Goal: Task Accomplishment & Management: Complete application form

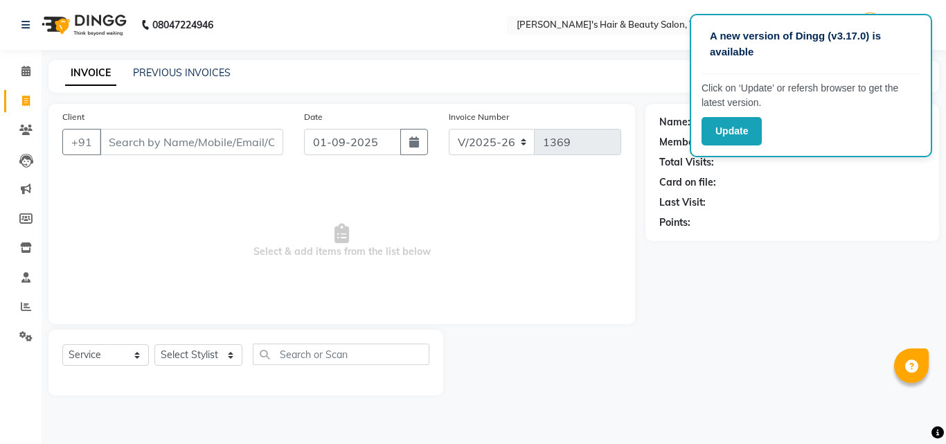
select select "5401"
select select "service"
click at [210, 146] on input "Client" at bounding box center [191, 142] width 183 height 26
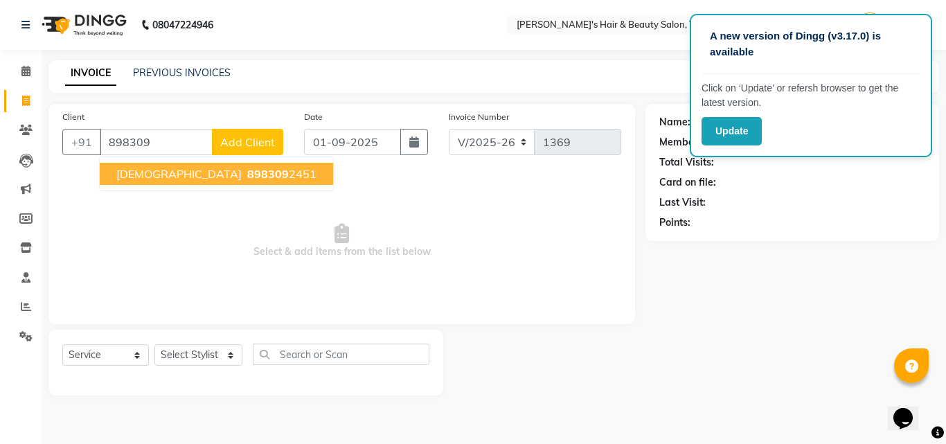
click at [247, 175] on span "898309" at bounding box center [268, 174] width 42 height 14
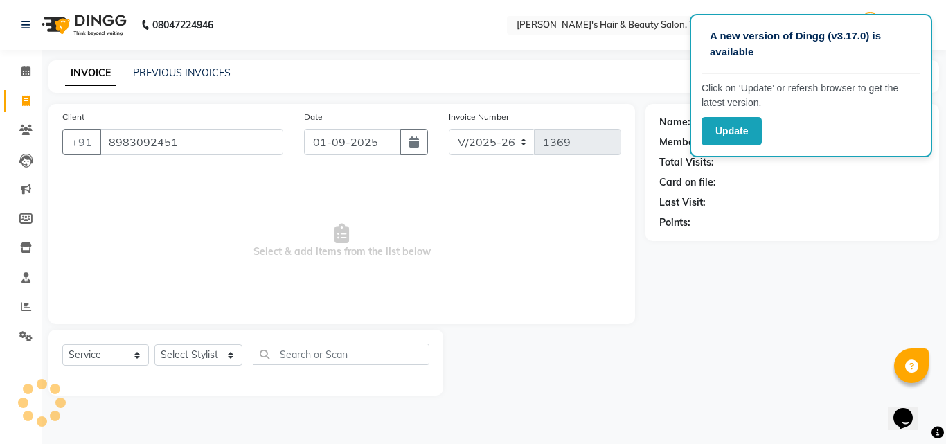
type input "8983092451"
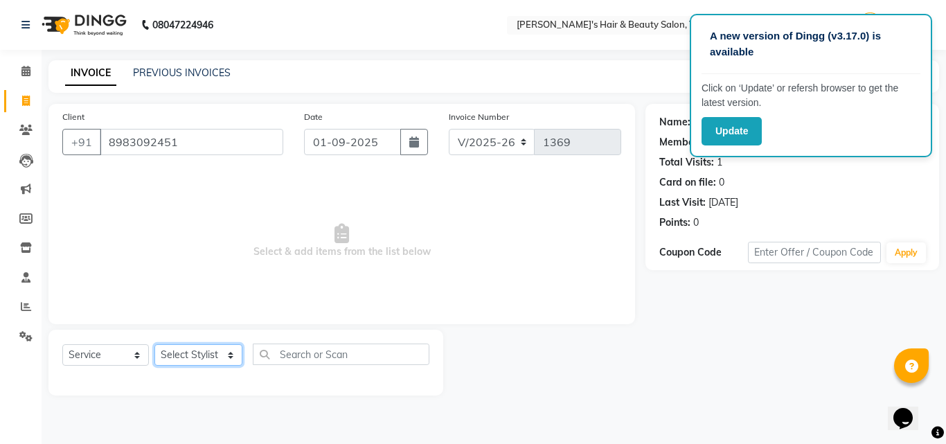
click at [200, 355] on select "Select Stylist [PERSON_NAME] [PERSON_NAME] Kajal [PERSON_NAME] [PERSON_NAME] [P…" at bounding box center [198, 354] width 88 height 21
select select "67904"
click at [154, 344] on select "Select Stylist [PERSON_NAME] [PERSON_NAME] Kajal [PERSON_NAME] [PERSON_NAME] [P…" at bounding box center [198, 354] width 88 height 21
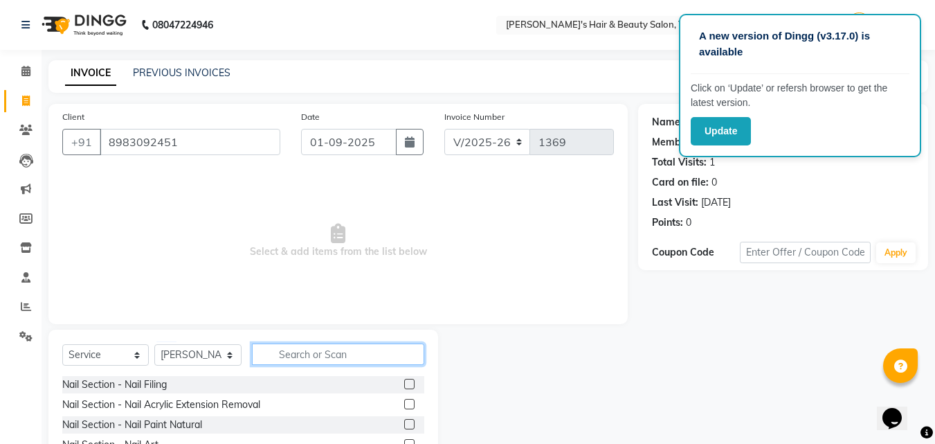
click at [310, 343] on input "text" at bounding box center [338, 353] width 172 height 21
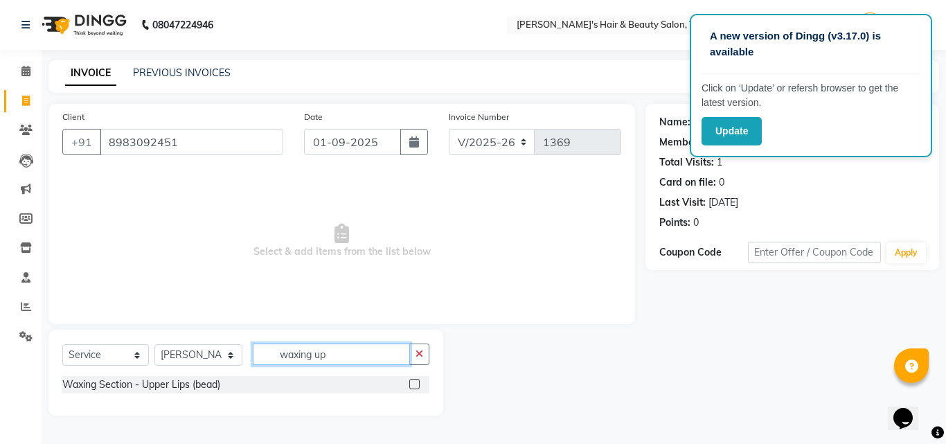
type input "waxing up"
click at [419, 382] on label at bounding box center [414, 384] width 10 height 10
click at [418, 382] on input "checkbox" at bounding box center [413, 384] width 9 height 9
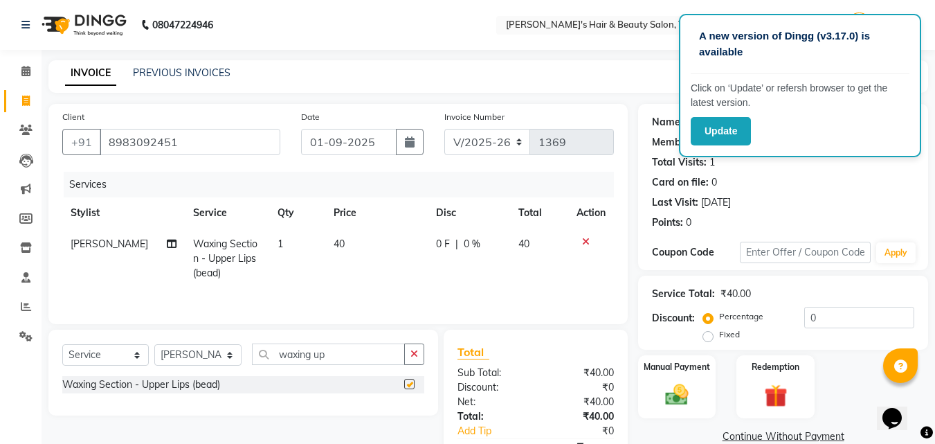
checkbox input "false"
click at [364, 357] on input "waxing up" at bounding box center [328, 353] width 153 height 21
type input "waxing chi"
click at [414, 386] on label at bounding box center [409, 384] width 10 height 10
click at [413, 386] on input "checkbox" at bounding box center [408, 384] width 9 height 9
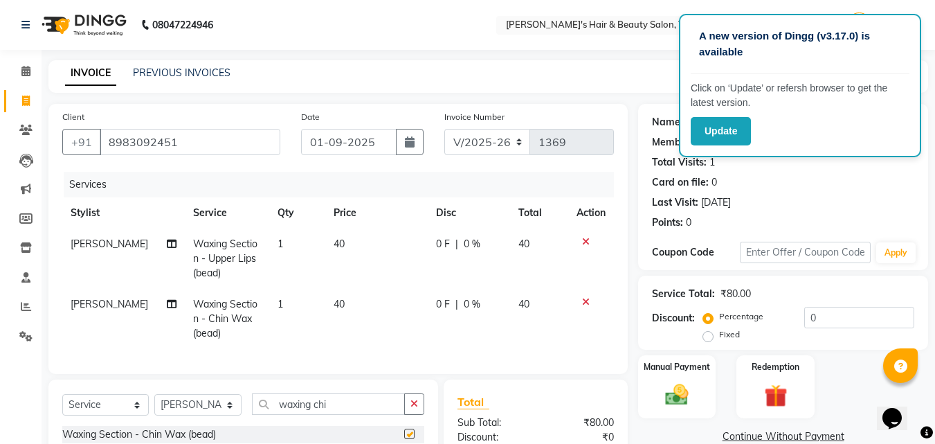
checkbox input "false"
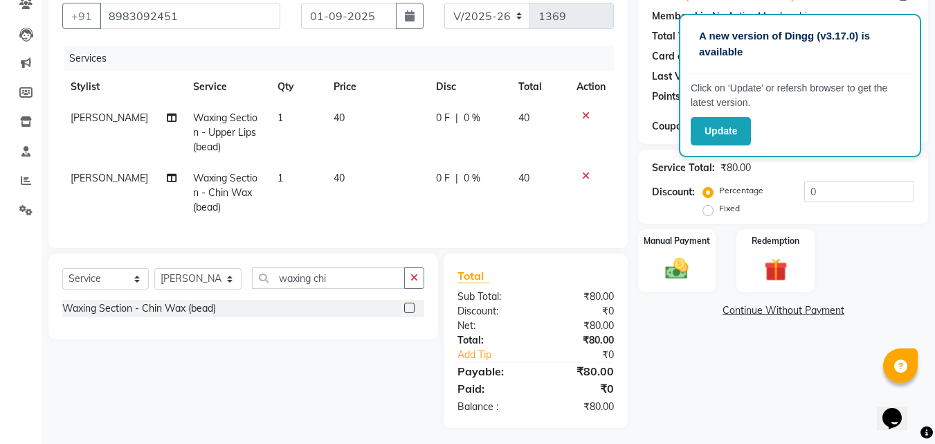
scroll to position [138, 0]
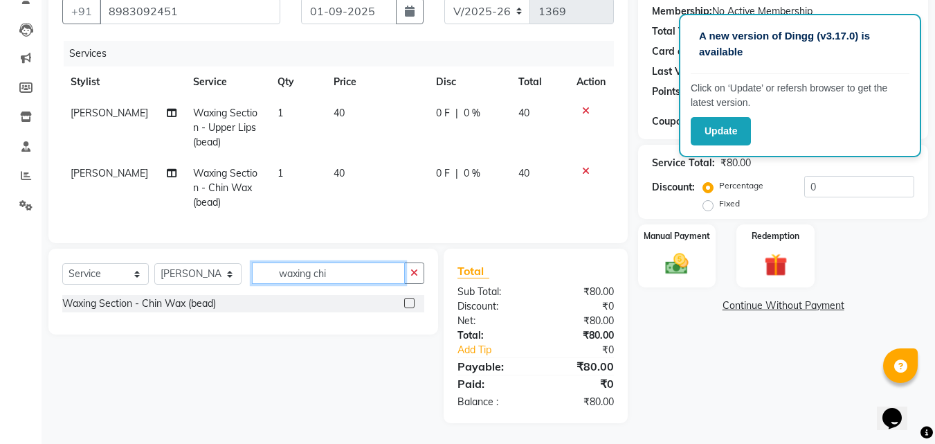
click at [356, 277] on input "waxing chi" at bounding box center [328, 272] width 153 height 21
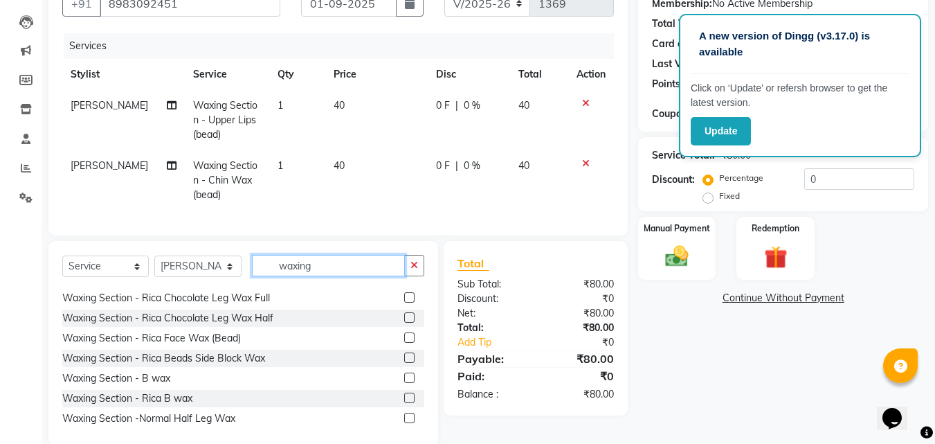
click at [334, 276] on input "waxing" at bounding box center [328, 265] width 153 height 21
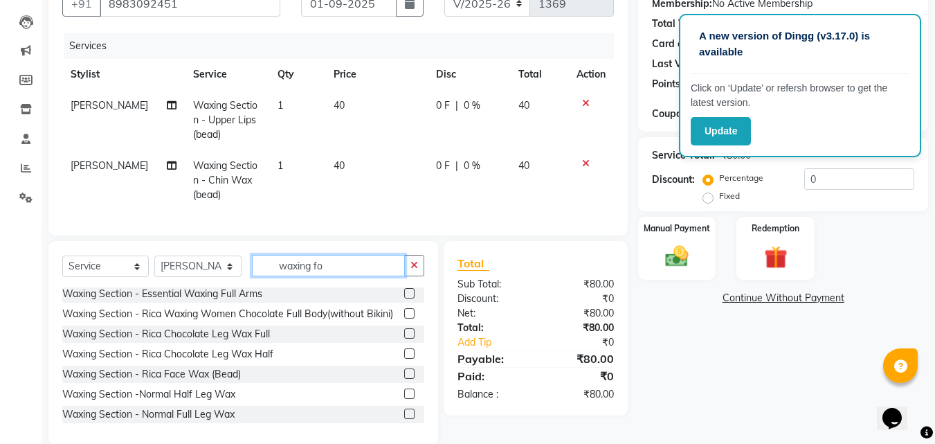
scroll to position [0, 0]
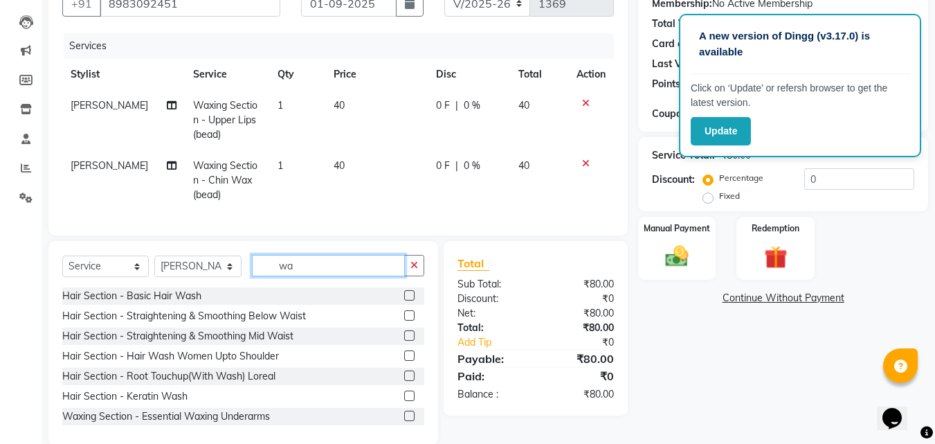
type input "w"
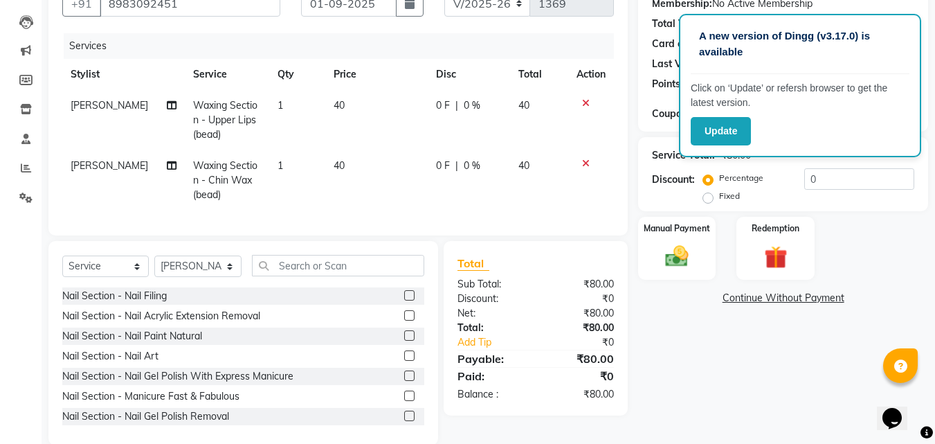
click at [585, 98] on icon at bounding box center [586, 103] width 8 height 10
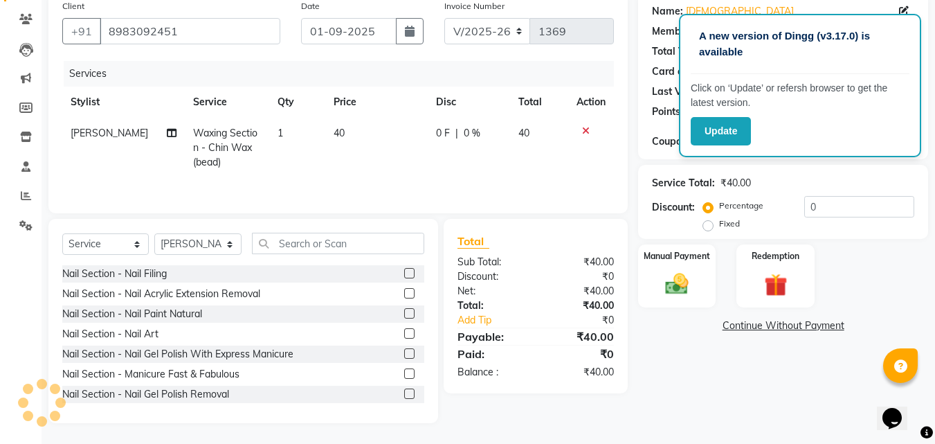
click at [587, 129] on icon at bounding box center [586, 131] width 8 height 10
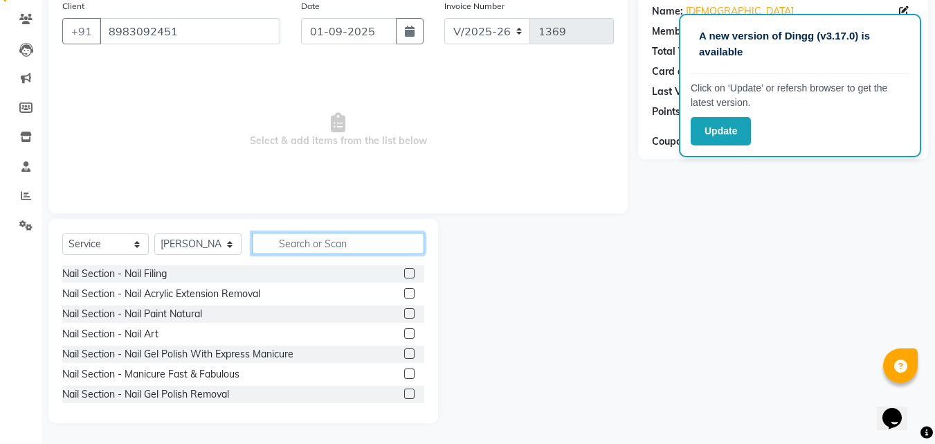
click at [341, 242] on input "text" at bounding box center [338, 243] width 172 height 21
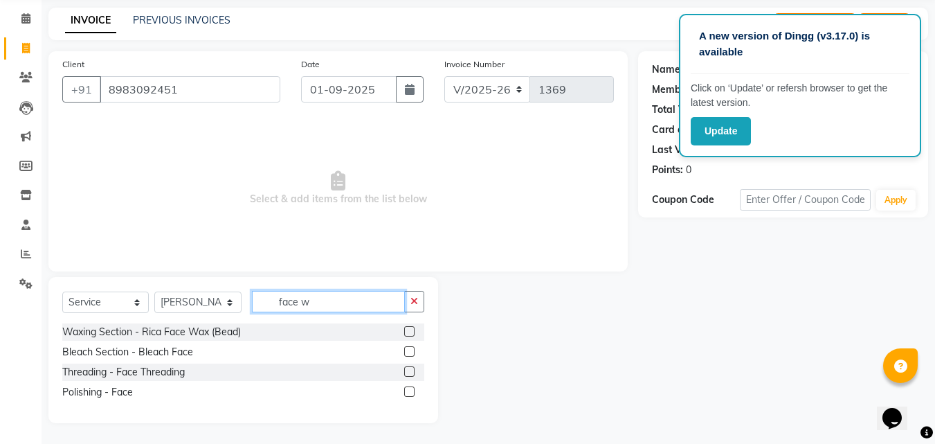
scroll to position [0, 0]
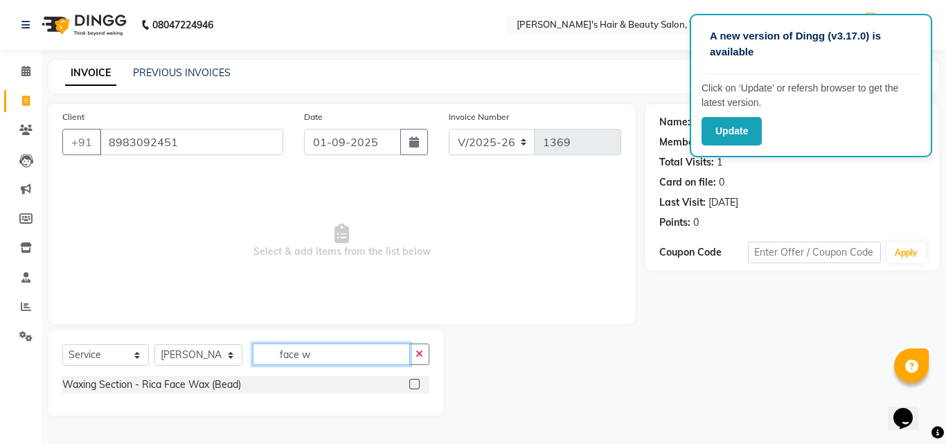
type input "face w"
click at [416, 382] on label at bounding box center [414, 384] width 10 height 10
click at [416, 382] on input "checkbox" at bounding box center [413, 384] width 9 height 9
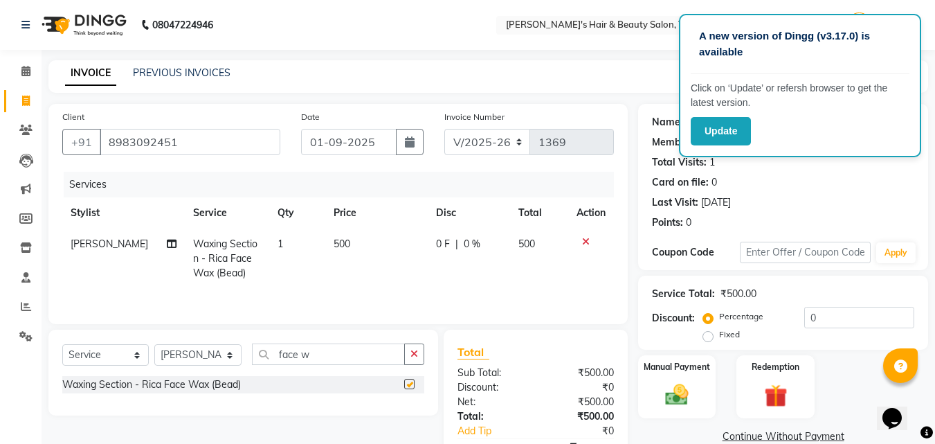
checkbox input "false"
click at [334, 244] on span "500" at bounding box center [342, 244] width 17 height 12
click at [325, 244] on td "1" at bounding box center [297, 259] width 56 height 60
select select "67904"
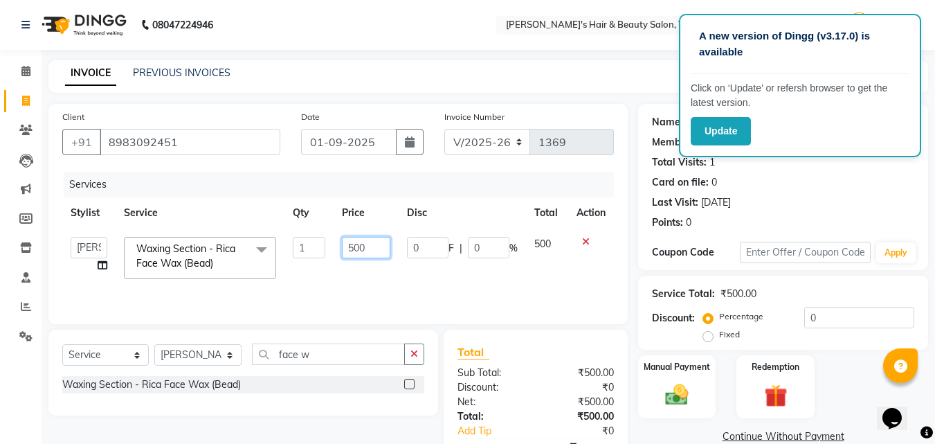
click at [367, 247] on input "500" at bounding box center [366, 247] width 48 height 21
type input "5"
type input "160"
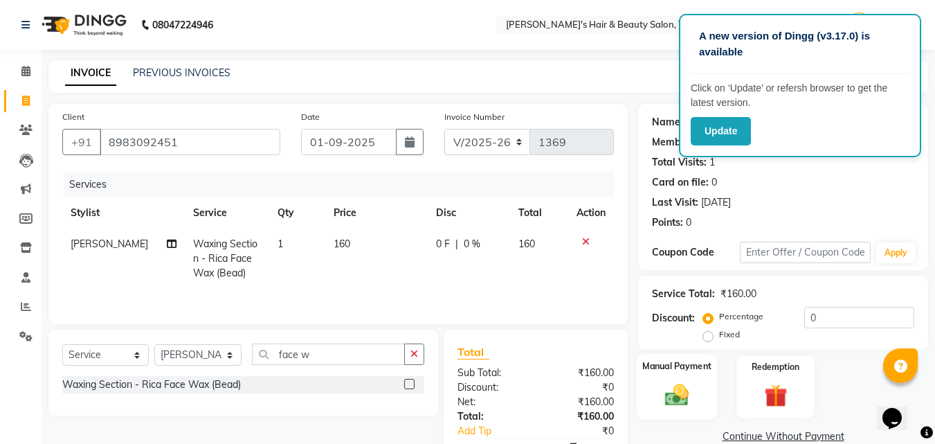
click at [675, 385] on img at bounding box center [677, 395] width 39 height 28
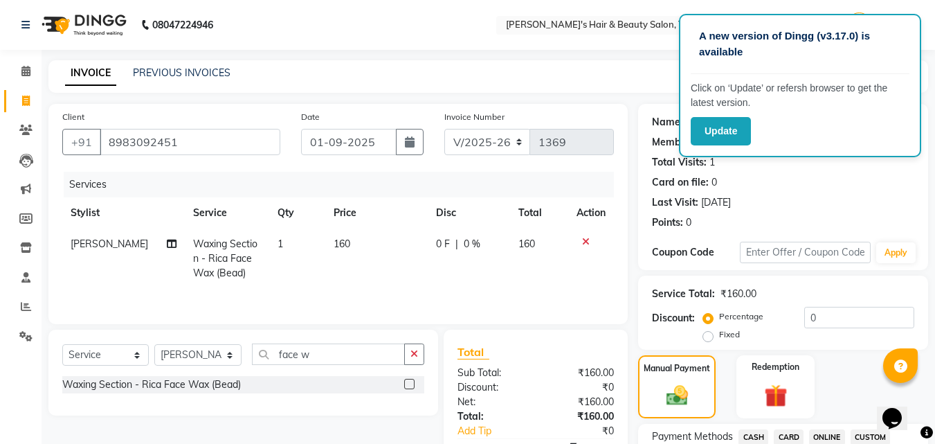
click at [759, 433] on span "CASH" at bounding box center [754, 437] width 30 height 16
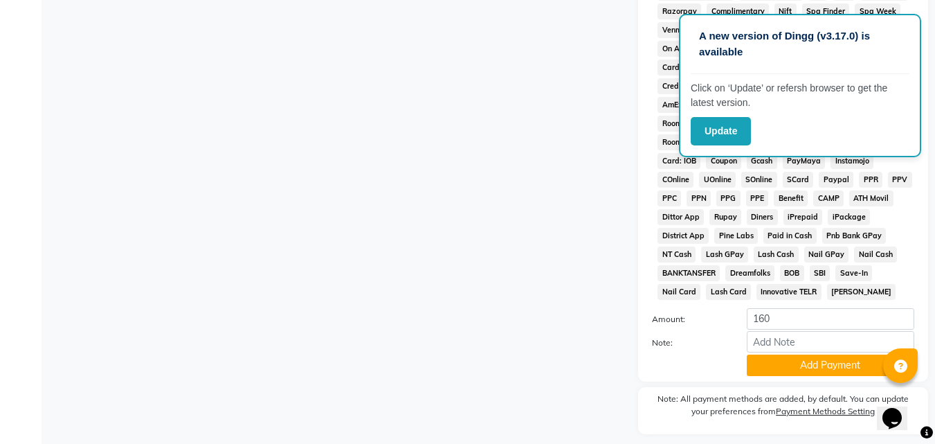
scroll to position [582, 0]
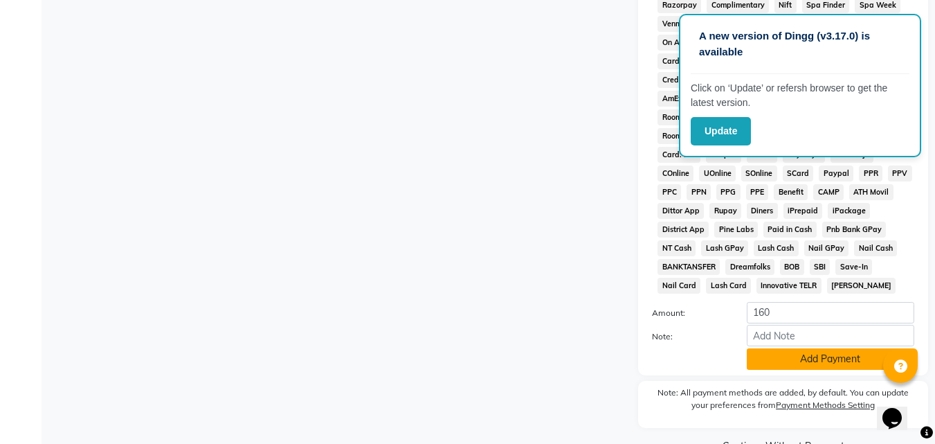
click at [776, 353] on button "Add Payment" at bounding box center [831, 358] width 168 height 21
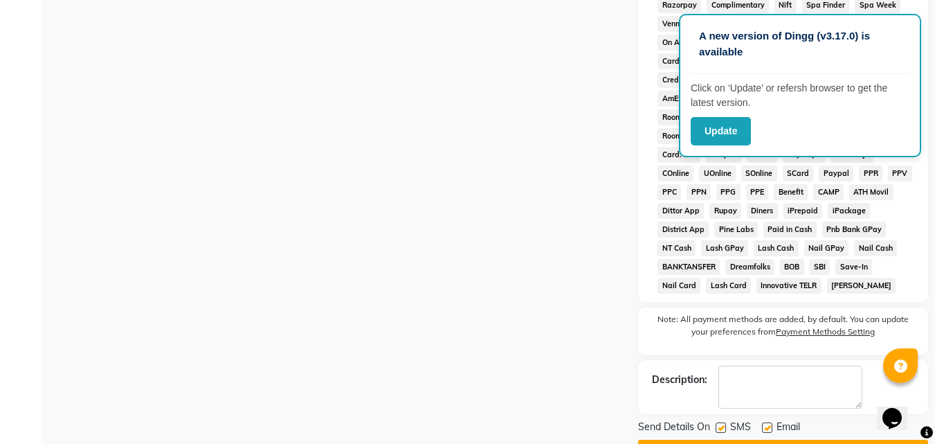
click at [791, 440] on button "Checkout" at bounding box center [783, 450] width 290 height 21
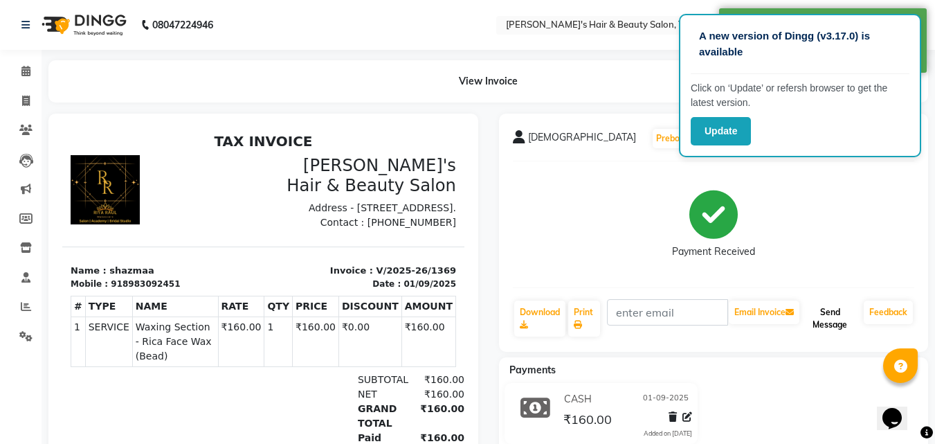
click at [845, 302] on button "Send Message" at bounding box center [831, 319] width 56 height 36
click at [891, 319] on link "Feedback" at bounding box center [888, 313] width 49 height 24
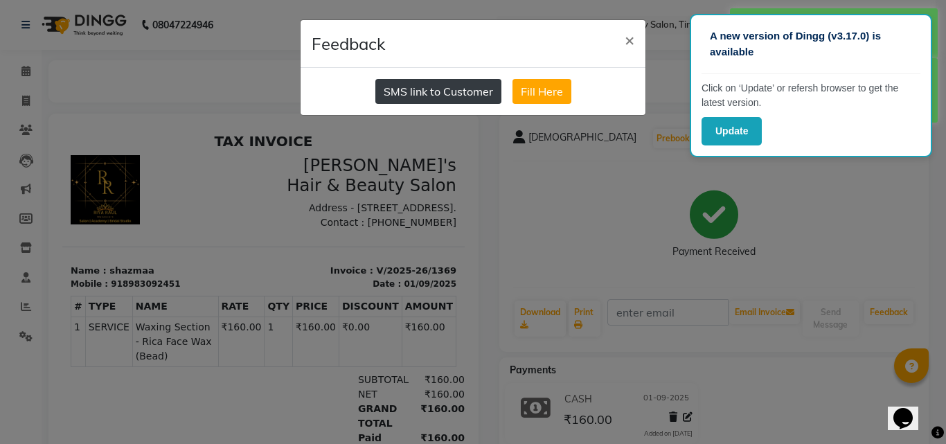
click at [396, 80] on button "SMS link to Customer" at bounding box center [438, 91] width 126 height 25
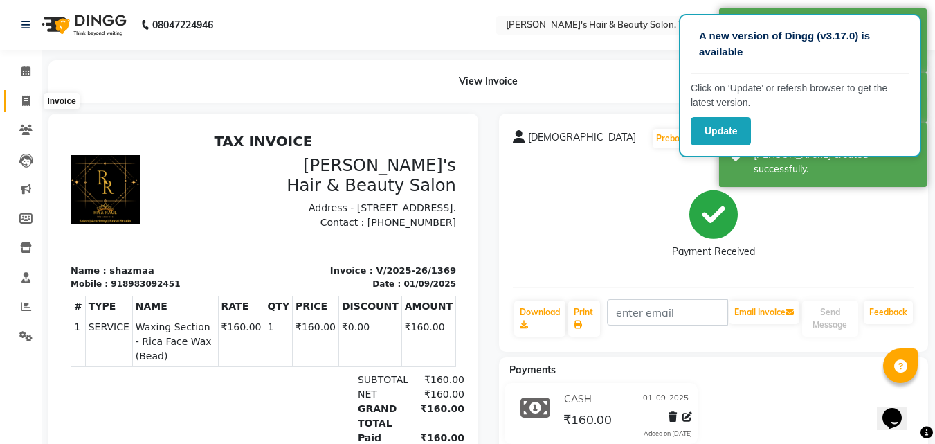
click at [26, 101] on icon at bounding box center [26, 101] width 8 height 10
select select "5401"
select select "service"
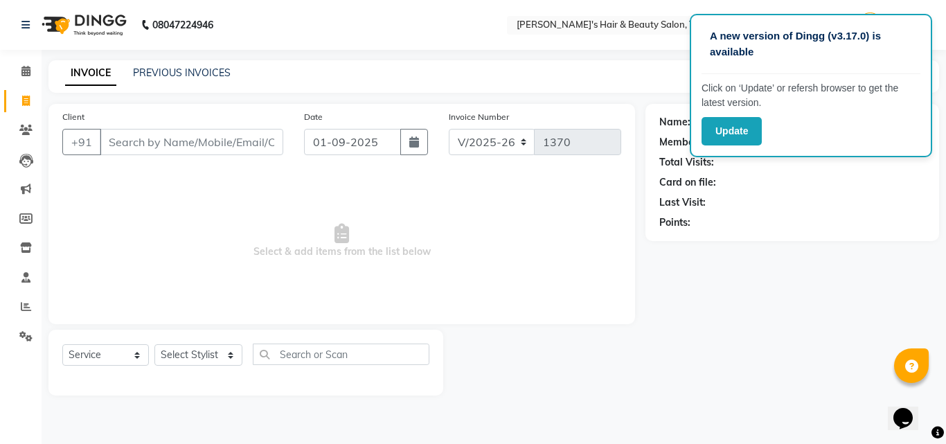
click at [116, 143] on input "Client" at bounding box center [191, 142] width 183 height 26
click at [112, 142] on input "Client" at bounding box center [191, 142] width 183 height 26
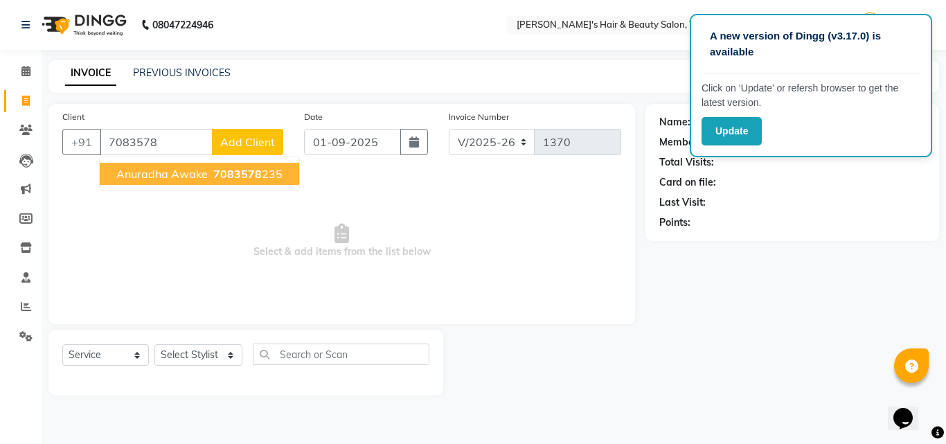
click at [123, 171] on span "anuradha awake" at bounding box center [161, 174] width 91 height 14
type input "7083578235"
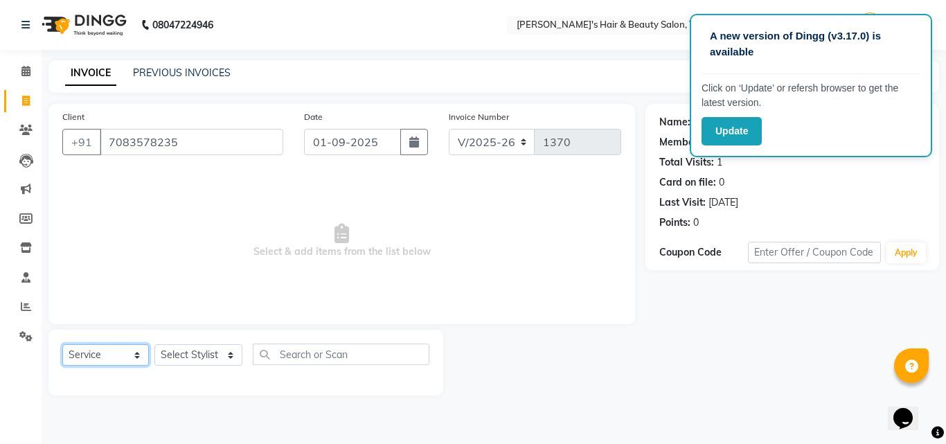
click at [92, 356] on select "Select Service Product Membership Package Voucher Prepaid Gift Card" at bounding box center [105, 354] width 87 height 21
select select "product"
click at [62, 344] on select "Select Service Product Membership Package Voucher Prepaid Gift Card" at bounding box center [105, 354] width 87 height 21
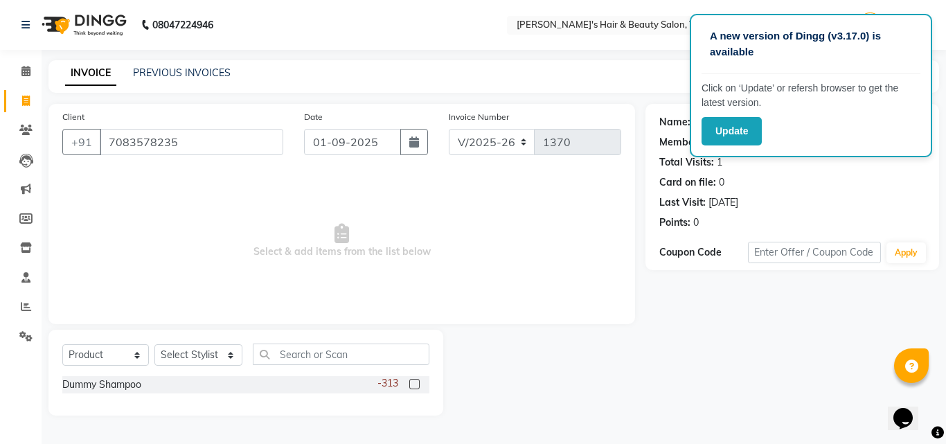
click at [415, 384] on label at bounding box center [414, 384] width 10 height 10
click at [415, 384] on input "checkbox" at bounding box center [413, 384] width 9 height 9
checkbox input "false"
click at [370, 379] on div "Dummy Shampoo -313" at bounding box center [245, 384] width 367 height 17
click at [177, 353] on select "Select Stylist [PERSON_NAME] [PERSON_NAME] Kajal [PERSON_NAME] [PERSON_NAME] [P…" at bounding box center [198, 354] width 88 height 21
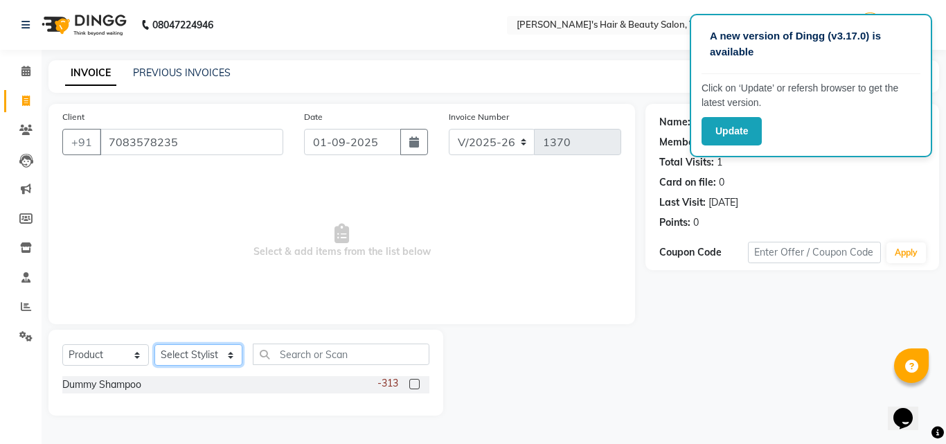
select select "67904"
click at [154, 344] on select "Select Stylist [PERSON_NAME] [PERSON_NAME] Kajal [PERSON_NAME] [PERSON_NAME] [P…" at bounding box center [198, 354] width 88 height 21
click at [334, 381] on div "Dummy Shampoo -313" at bounding box center [245, 384] width 367 height 17
click at [416, 380] on label at bounding box center [414, 384] width 10 height 10
click at [416, 380] on input "checkbox" at bounding box center [413, 384] width 9 height 9
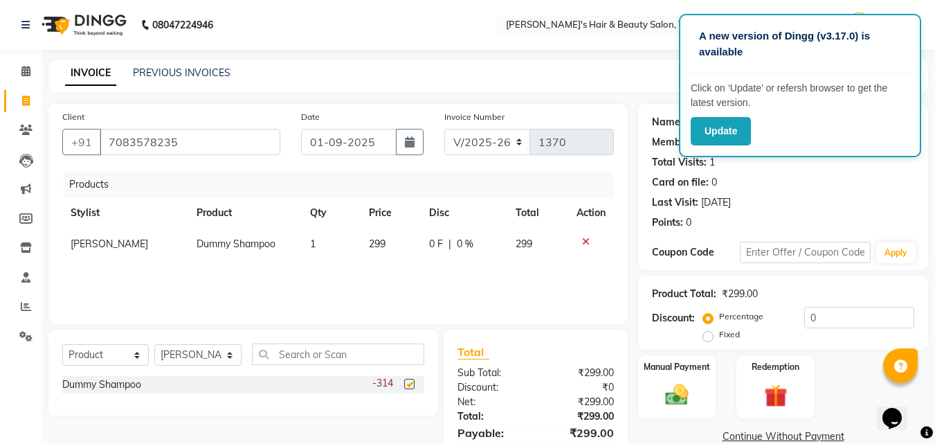
checkbox input "false"
click at [386, 238] on td "299" at bounding box center [391, 244] width 61 height 31
select select "67904"
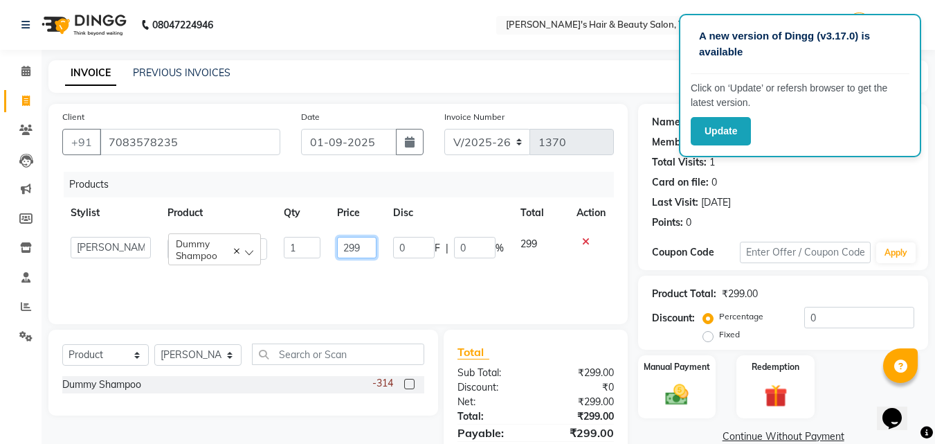
click at [372, 244] on input "299" at bounding box center [356, 247] width 39 height 21
type input "2"
click at [353, 247] on input "number" at bounding box center [356, 247] width 39 height 21
type input "2100"
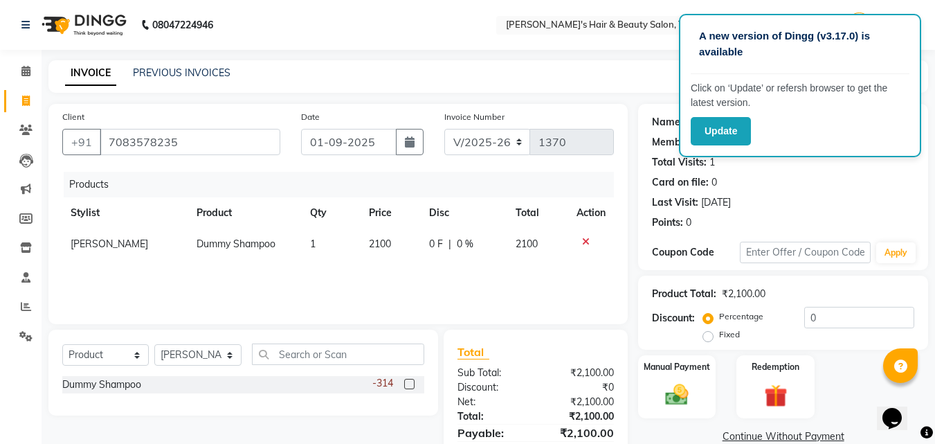
click at [389, 263] on div "Products Stylist Product Qty Price Disc Total Action Kajal thakur Dummy Shampoo…" at bounding box center [338, 241] width 552 height 138
click at [688, 370] on label "Manual Payment" at bounding box center [677, 365] width 69 height 13
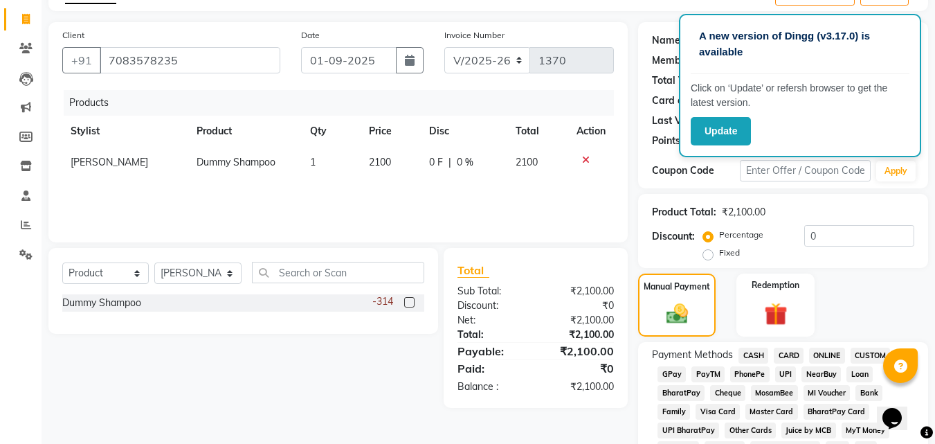
scroll to position [83, 0]
click at [748, 350] on span "CASH" at bounding box center [754, 354] width 30 height 16
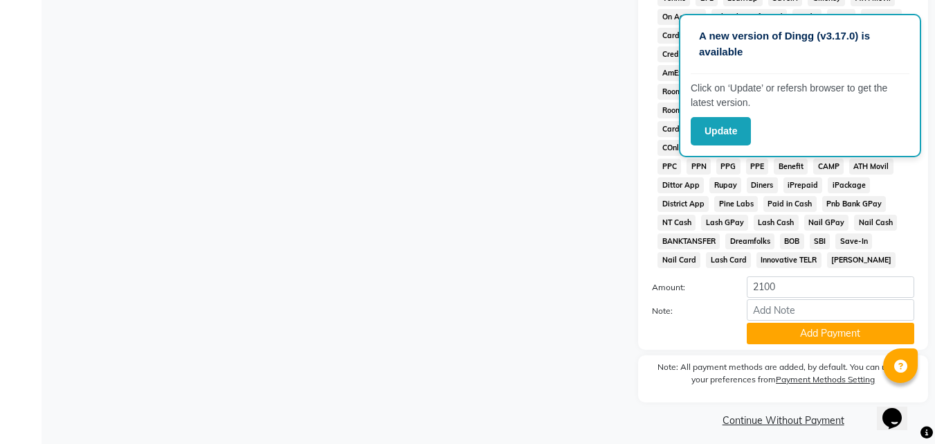
scroll to position [609, 0]
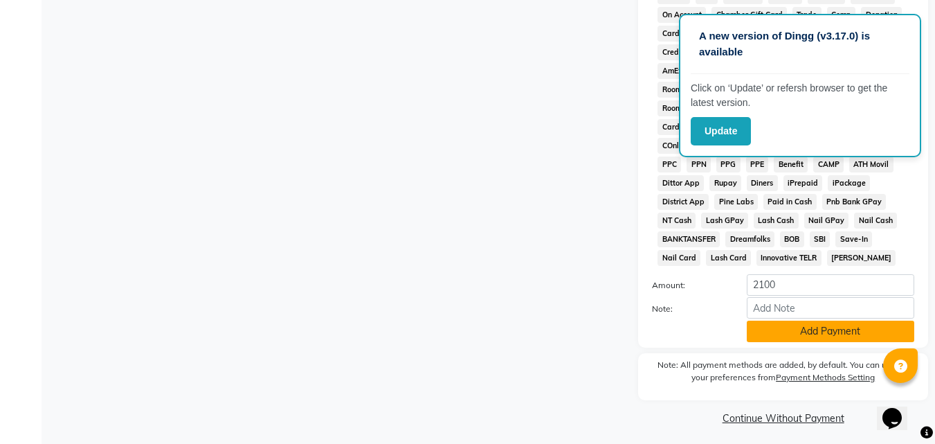
click at [779, 323] on button "Add Payment" at bounding box center [831, 331] width 168 height 21
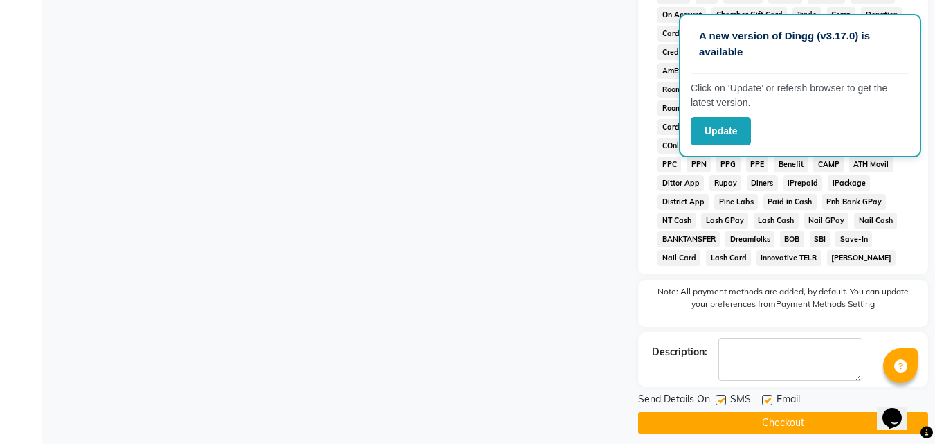
click at [776, 418] on button "Checkout" at bounding box center [783, 422] width 290 height 21
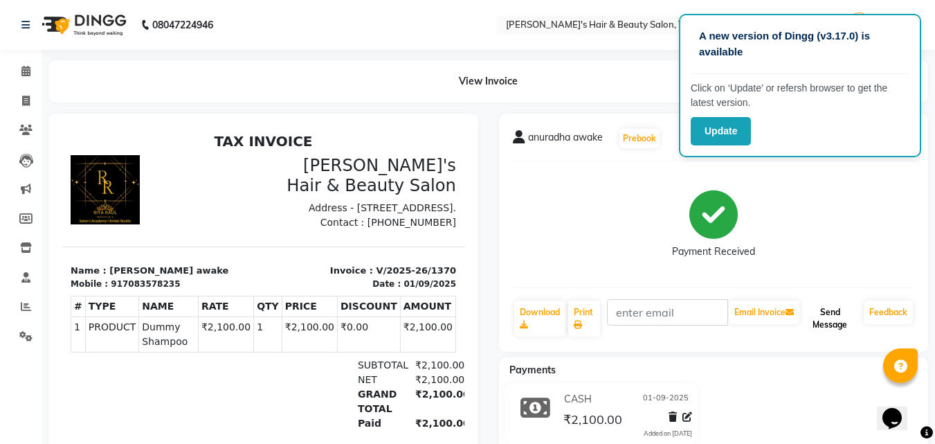
click at [834, 323] on button "Send Message" at bounding box center [831, 319] width 56 height 36
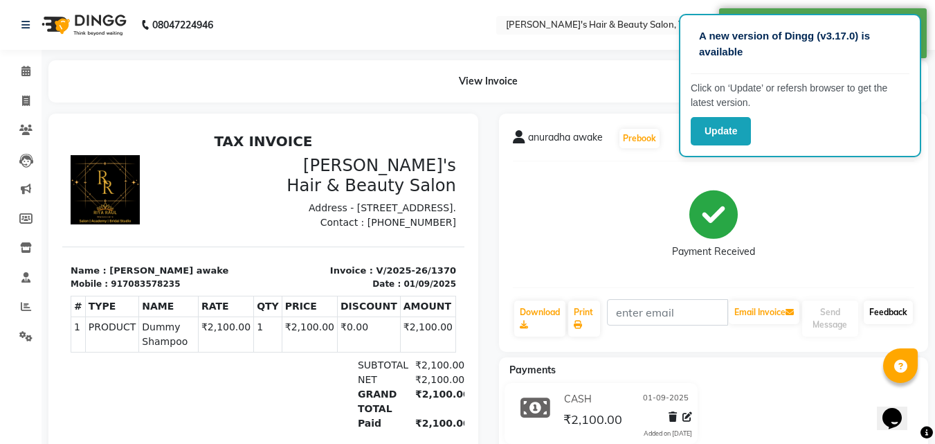
click at [879, 311] on link "Feedback" at bounding box center [888, 313] width 49 height 24
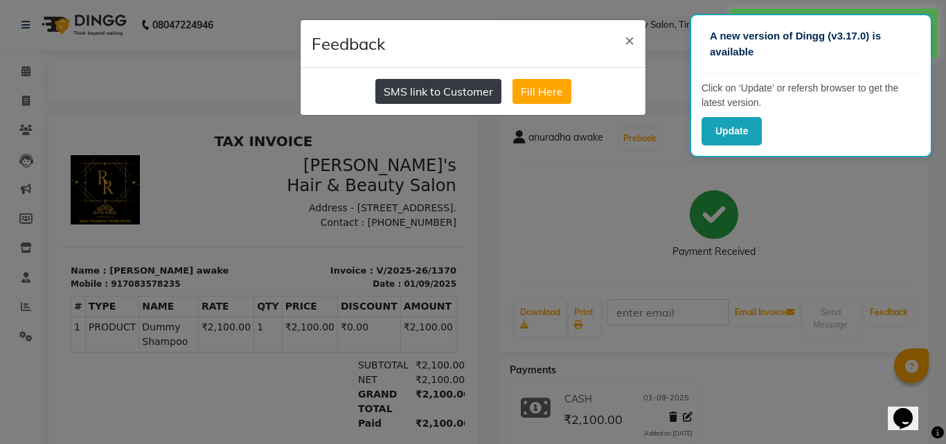
click at [420, 82] on button "SMS link to Customer" at bounding box center [438, 91] width 126 height 25
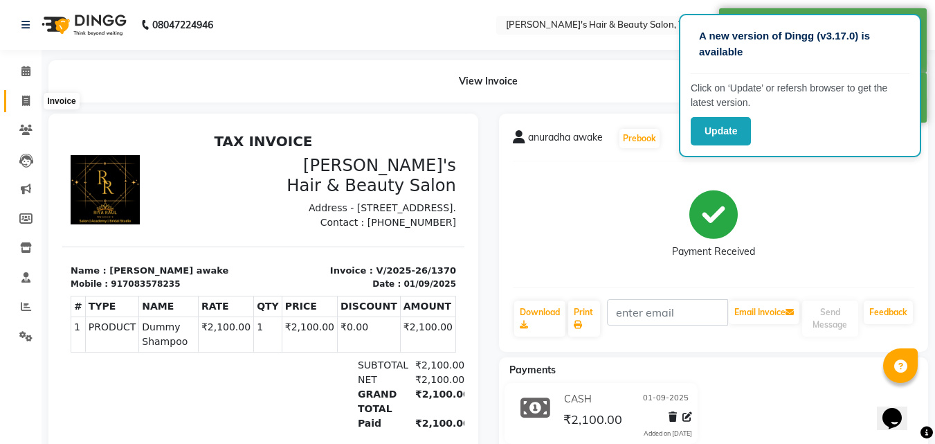
click at [24, 102] on icon at bounding box center [26, 101] width 8 height 10
select select "service"
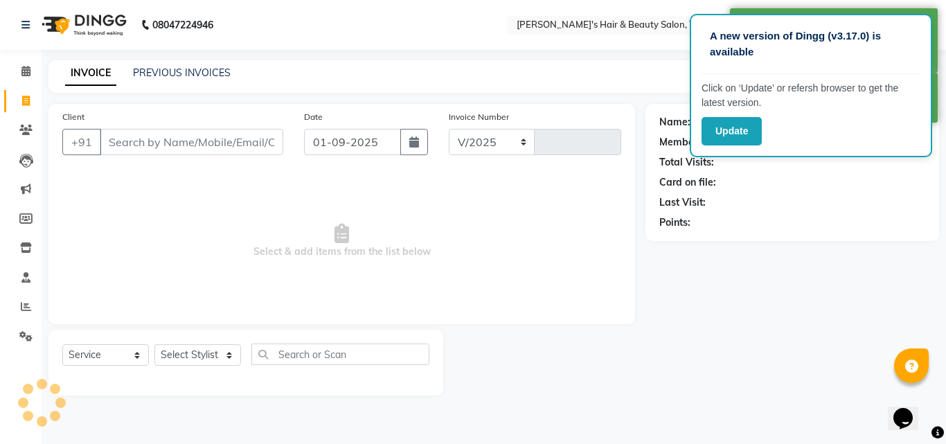
select select "5401"
type input "1371"
click at [181, 75] on link "PREVIOUS INVOICES" at bounding box center [182, 72] width 98 height 12
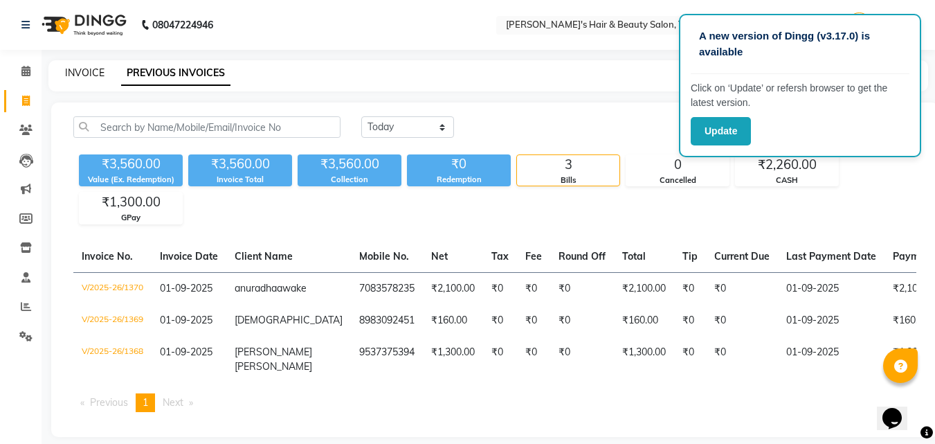
click at [71, 72] on link "INVOICE" at bounding box center [84, 72] width 39 height 12
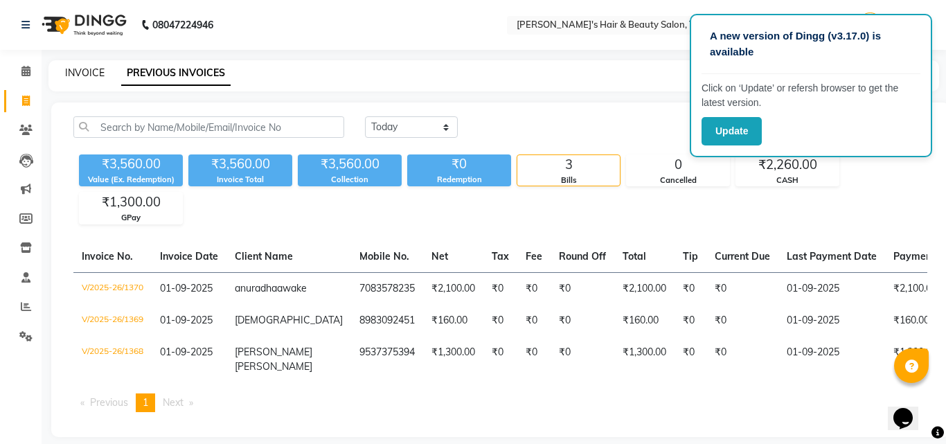
select select "5401"
select select "service"
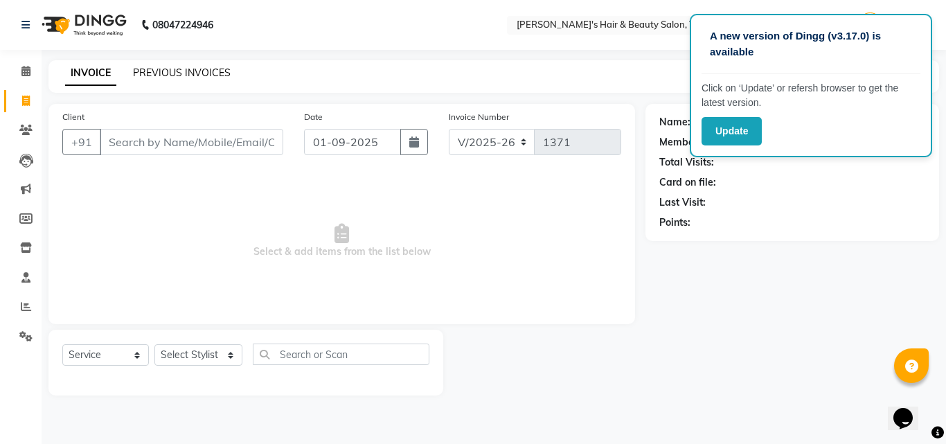
click at [152, 78] on link "PREVIOUS INVOICES" at bounding box center [182, 72] width 98 height 12
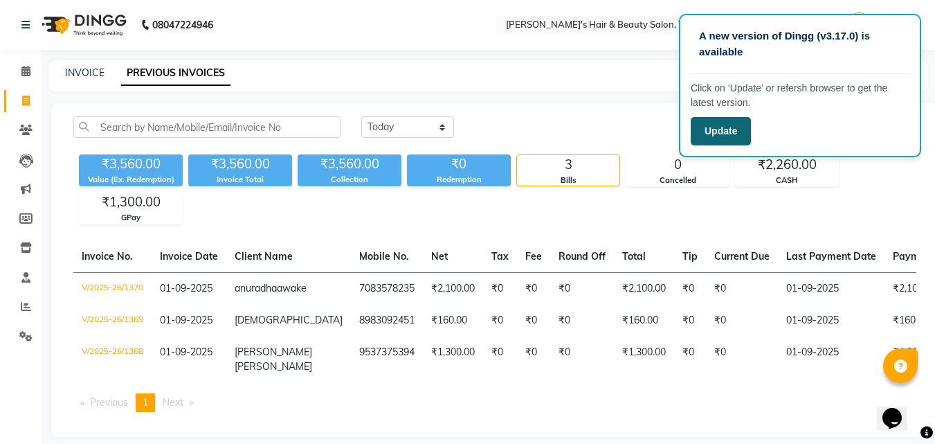
click at [733, 145] on button "Update" at bounding box center [721, 131] width 60 height 28
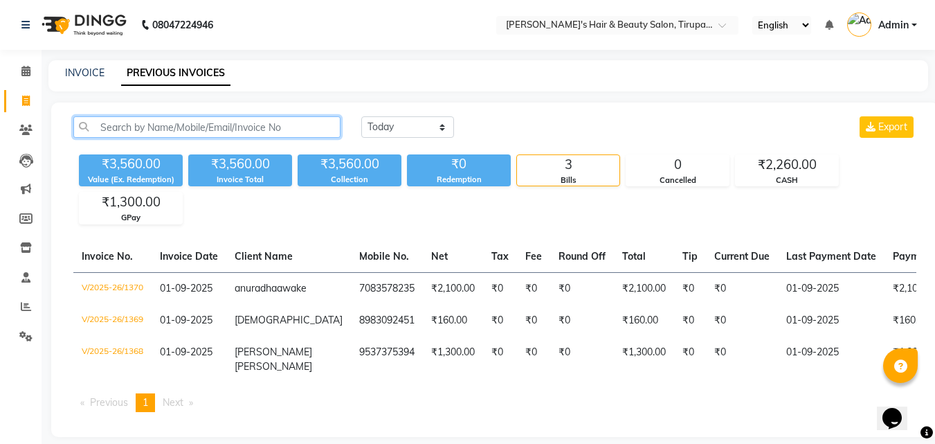
click at [195, 129] on input "text" at bounding box center [206, 126] width 267 height 21
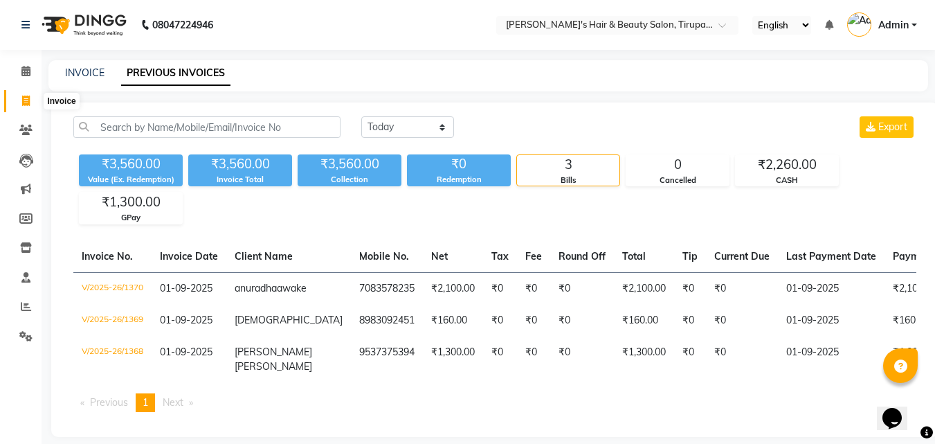
click at [26, 105] on icon at bounding box center [26, 101] width 8 height 10
select select "service"
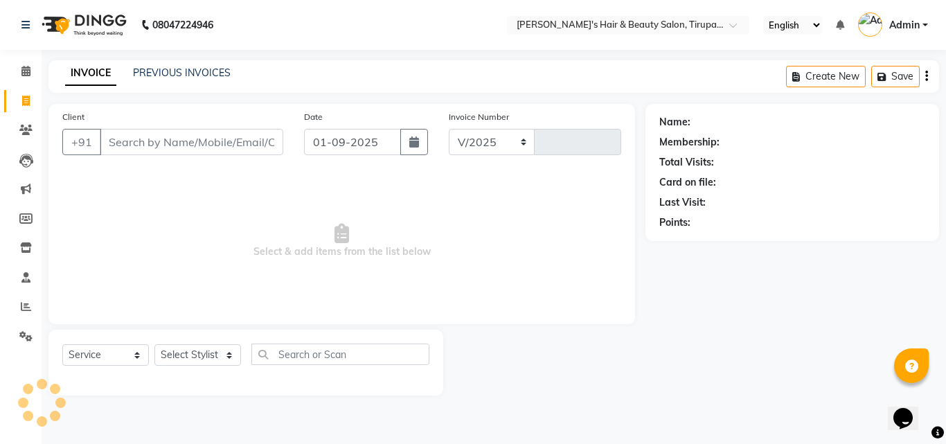
select select "5401"
type input "1371"
click at [110, 136] on input "Client" at bounding box center [191, 142] width 183 height 26
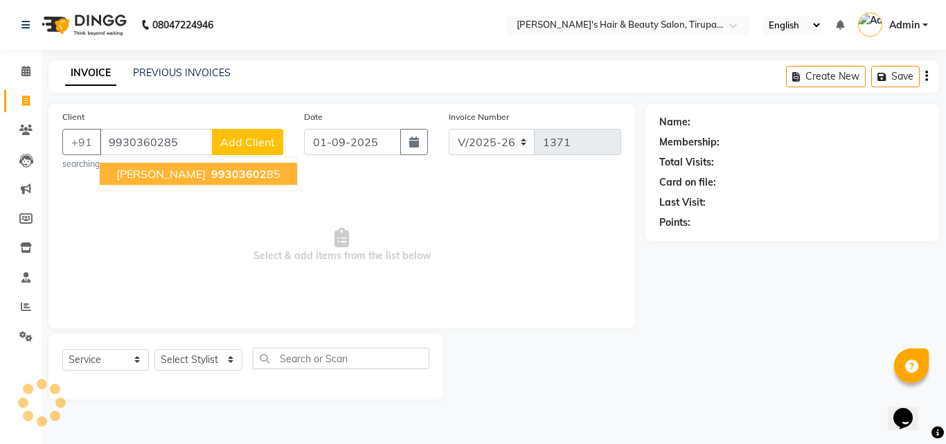
type input "9930360285"
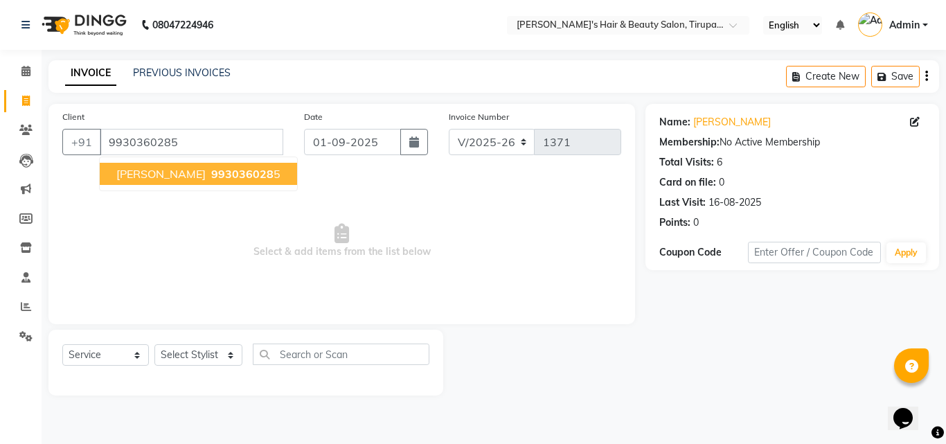
click at [119, 174] on span "[PERSON_NAME]" at bounding box center [160, 174] width 89 height 14
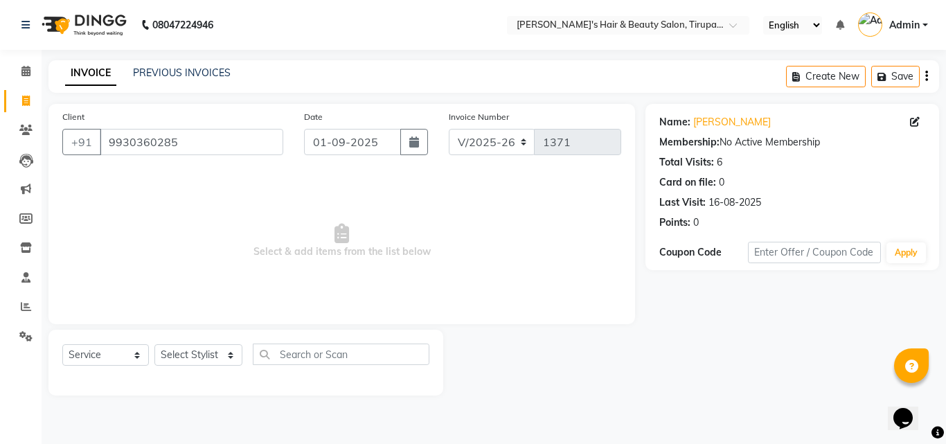
click at [233, 366] on div "Select Service Product Membership Package Voucher Prepaid Gift Card Select Styl…" at bounding box center [245, 359] width 367 height 33
click at [232, 362] on select "Select Stylist [PERSON_NAME] [PERSON_NAME] Kajal [PERSON_NAME] [PERSON_NAME] [P…" at bounding box center [198, 354] width 88 height 21
select select "35986"
click at [154, 344] on select "Select Stylist [PERSON_NAME] [PERSON_NAME] Kajal [PERSON_NAME] [PERSON_NAME] [P…" at bounding box center [198, 354] width 88 height 21
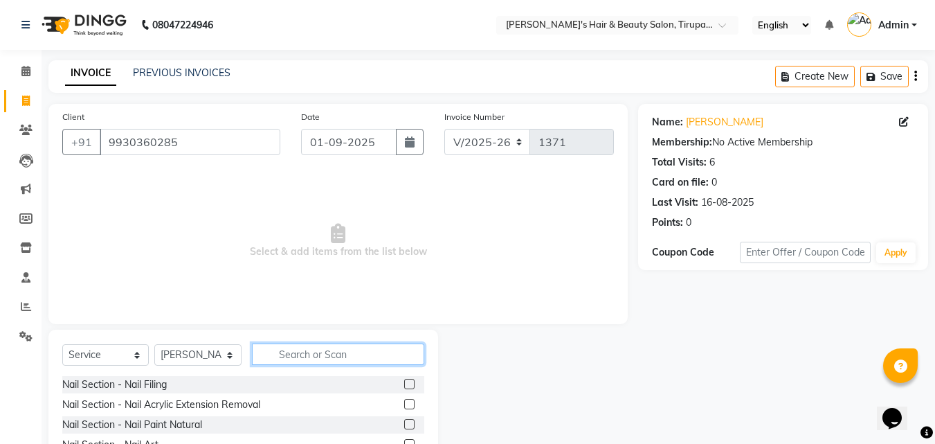
click at [283, 356] on input "text" at bounding box center [338, 353] width 172 height 21
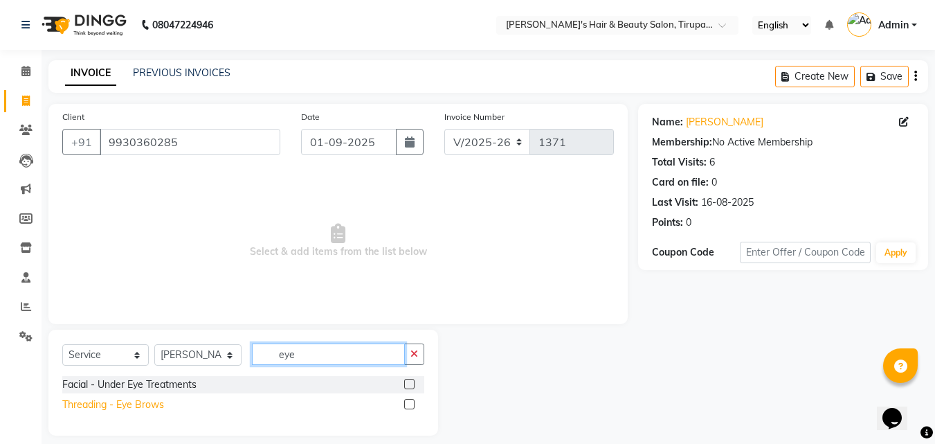
type input "eye"
click at [160, 406] on div "Threading - Eye Brows" at bounding box center [113, 404] width 102 height 15
checkbox input "false"
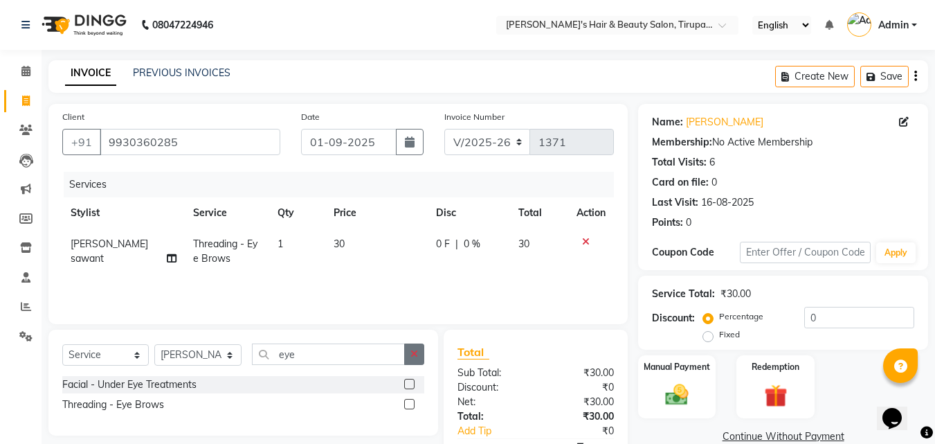
click at [419, 356] on button "button" at bounding box center [414, 353] width 20 height 21
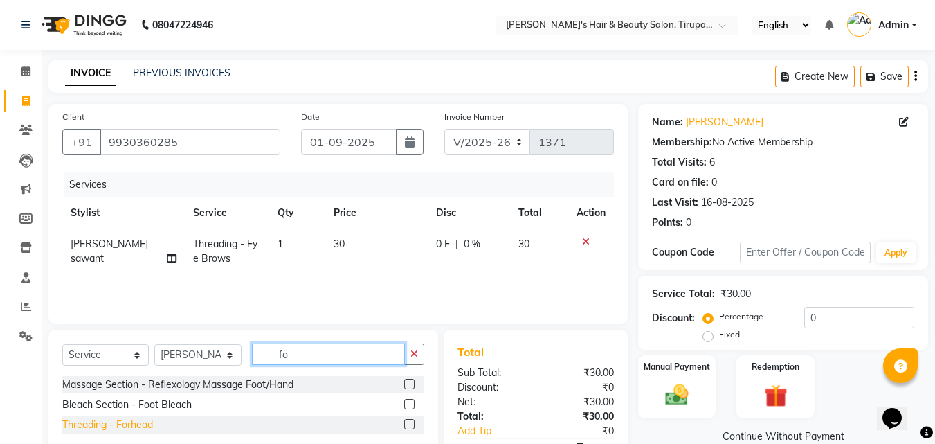
type input "fo"
click at [127, 428] on div "Threading - Forhead" at bounding box center [107, 425] width 91 height 15
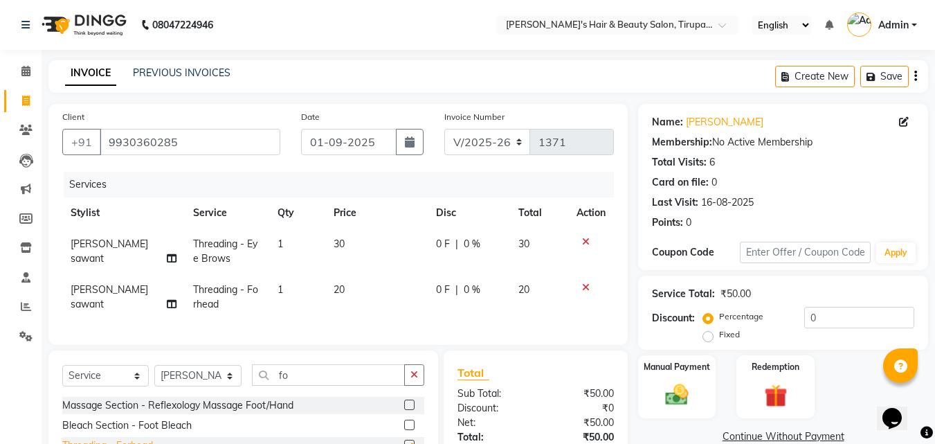
checkbox input "false"
click at [406, 376] on button "button" at bounding box center [414, 374] width 20 height 21
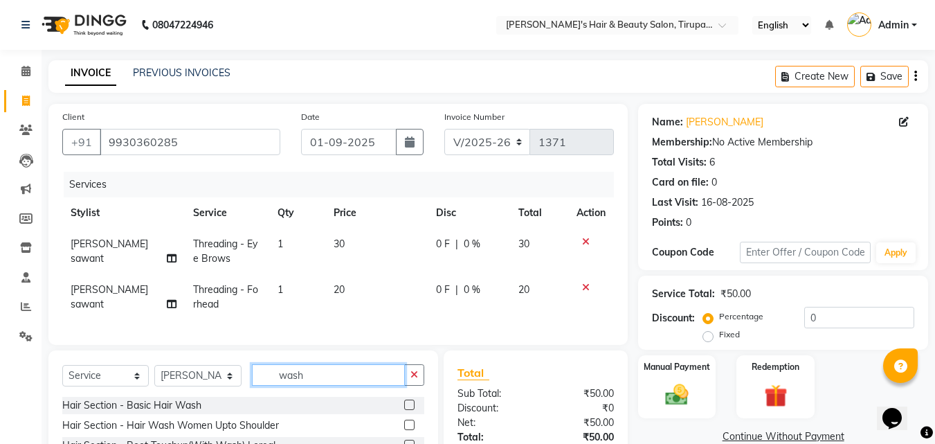
type input "wash"
click at [210, 414] on div "Hair Section - Basic Hair Wash" at bounding box center [243, 405] width 362 height 17
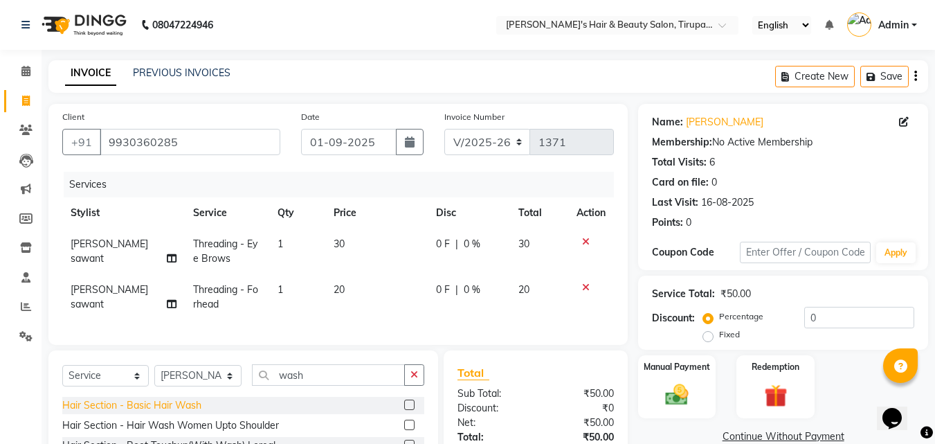
click at [195, 413] on div "Hair Section - Basic Hair Wash" at bounding box center [131, 405] width 139 height 15
checkbox input "false"
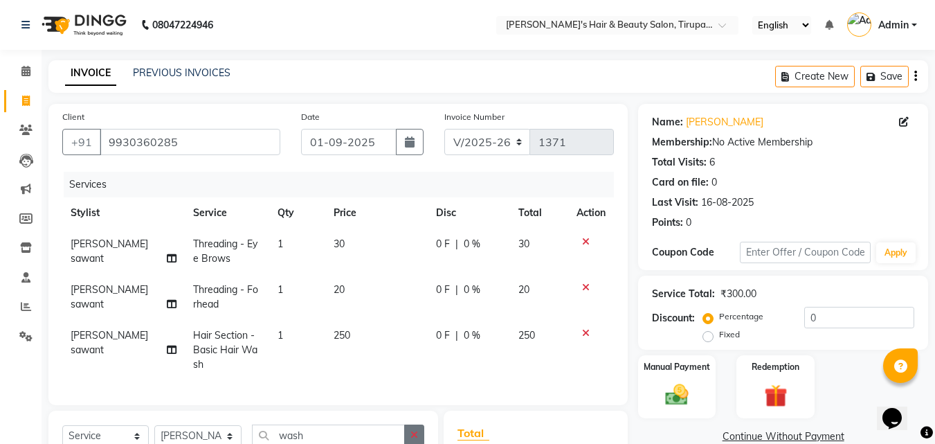
click at [416, 439] on button "button" at bounding box center [414, 434] width 20 height 21
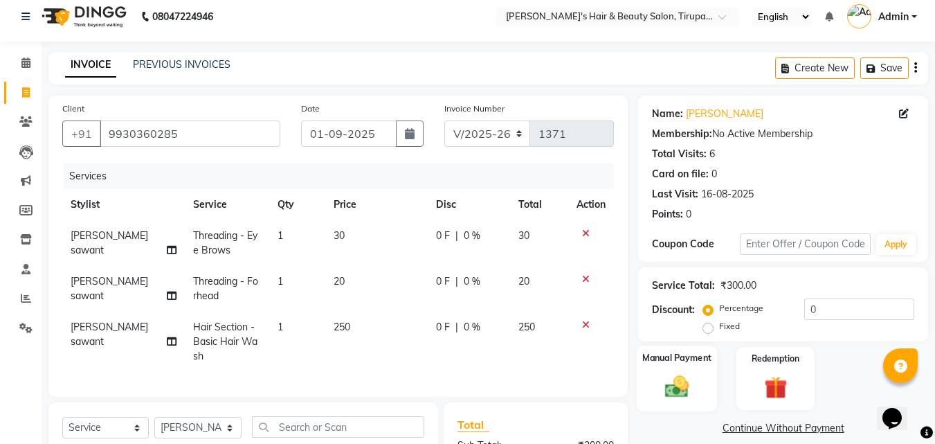
click at [668, 369] on div "Manual Payment" at bounding box center [677, 379] width 81 height 66
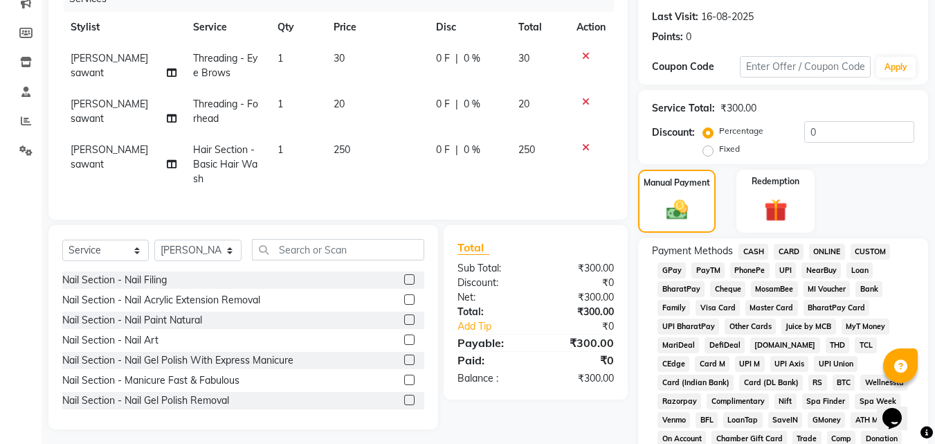
scroll to position [204, 0]
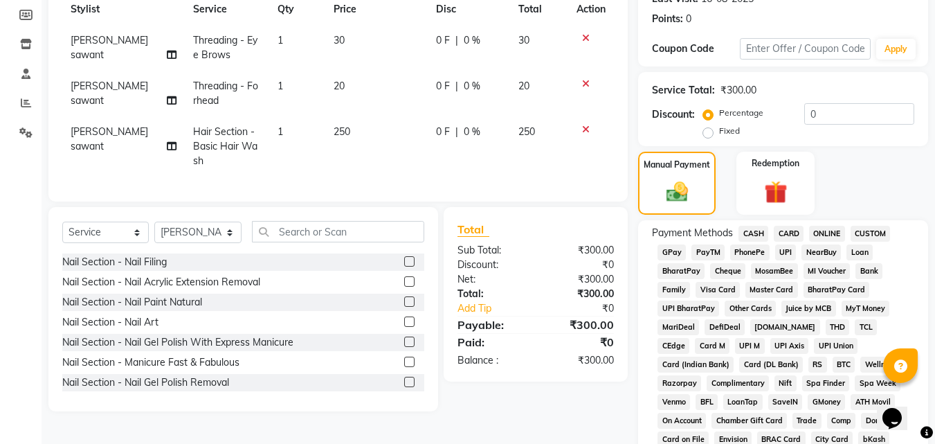
click at [678, 253] on span "GPay" at bounding box center [672, 252] width 28 height 16
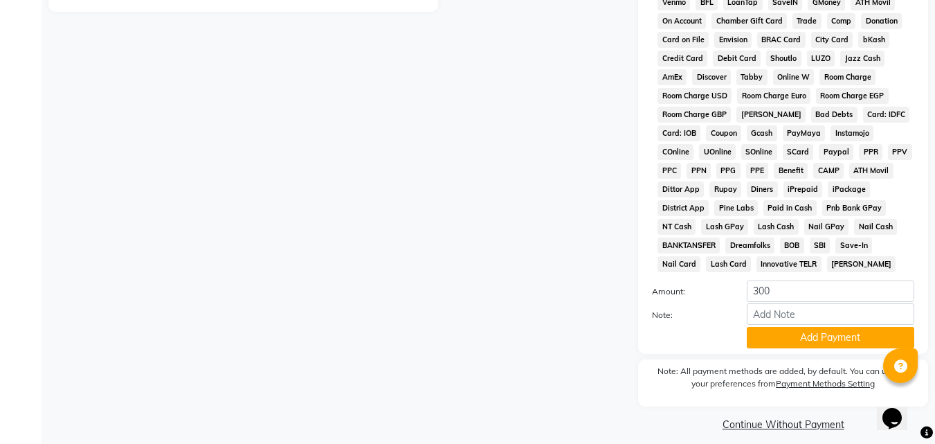
scroll to position [610, 0]
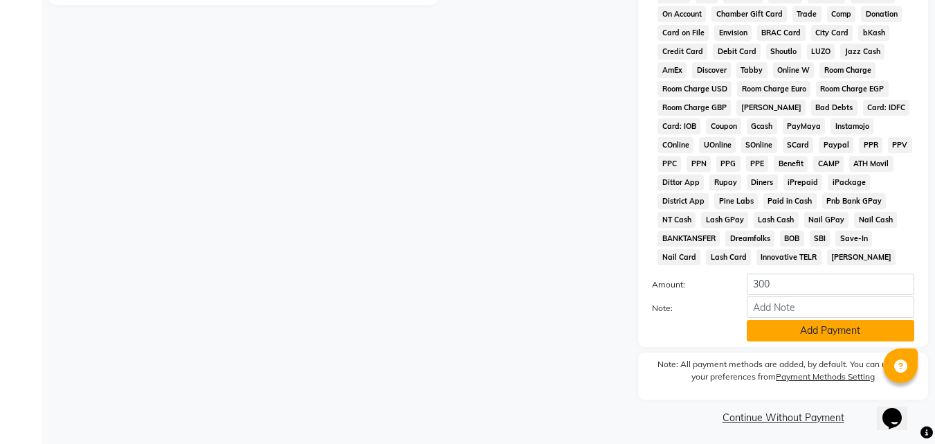
click at [843, 327] on button "Add Payment" at bounding box center [831, 330] width 168 height 21
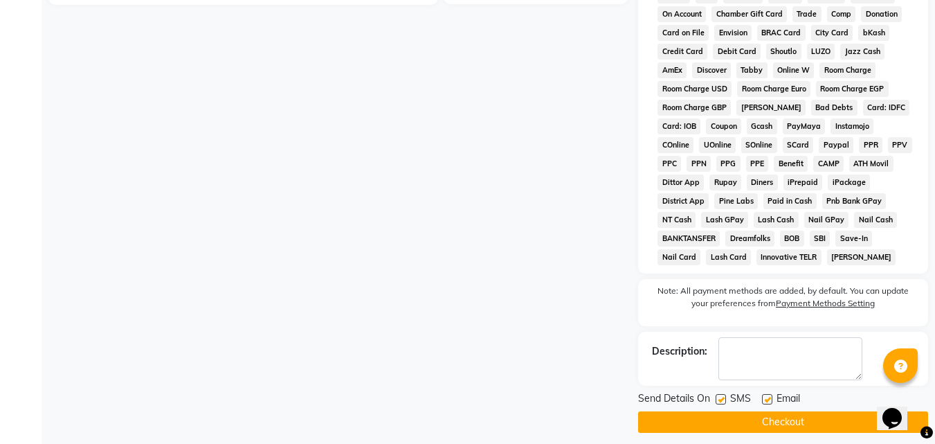
click at [761, 427] on button "Checkout" at bounding box center [783, 421] width 290 height 21
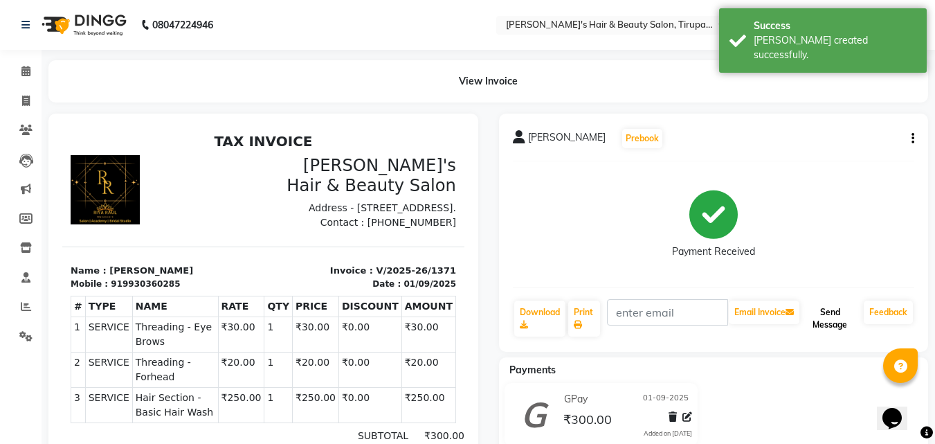
click at [820, 324] on button "Send Message" at bounding box center [831, 319] width 56 height 36
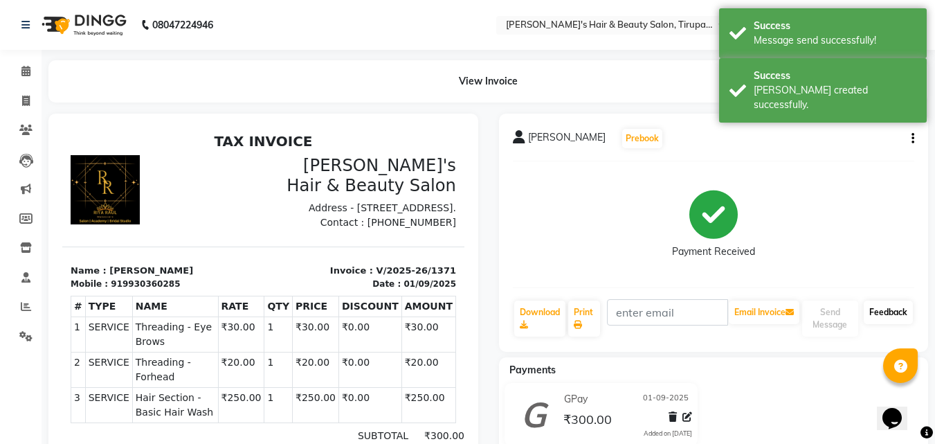
click at [874, 314] on link "Feedback" at bounding box center [888, 313] width 49 height 24
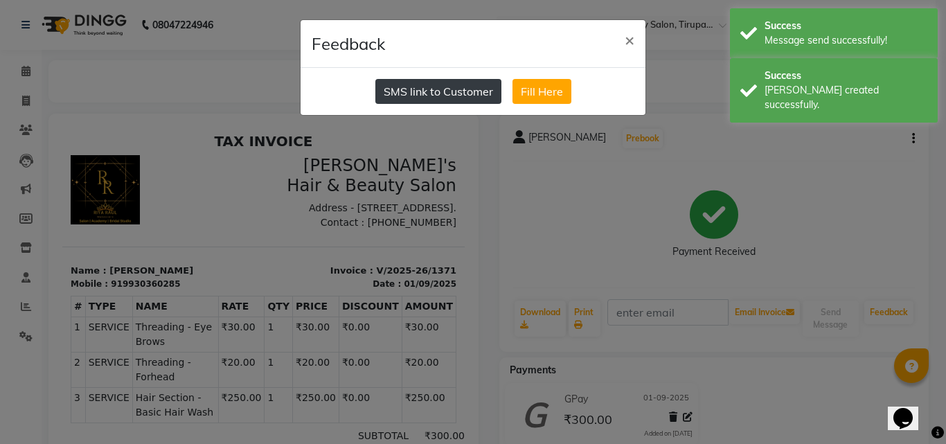
click at [480, 97] on button "SMS link to Customer" at bounding box center [438, 91] width 126 height 25
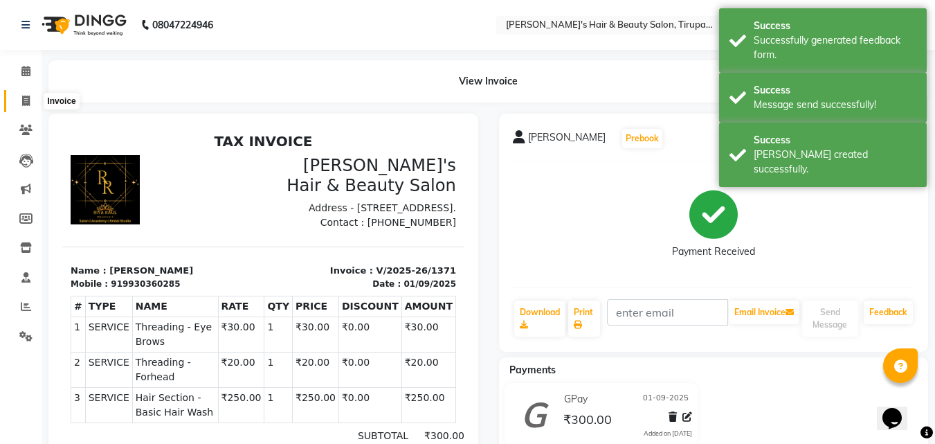
click at [25, 105] on icon at bounding box center [26, 101] width 8 height 10
select select "service"
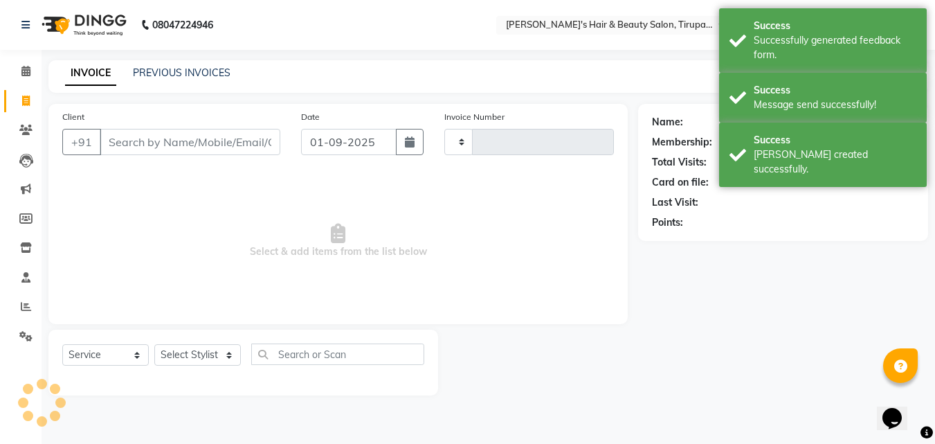
type input "1372"
select select "5401"
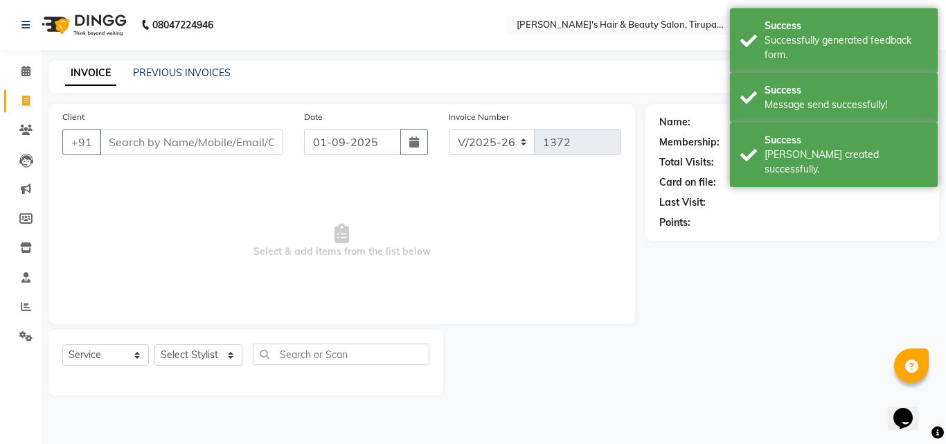
click at [132, 141] on input "Client" at bounding box center [191, 142] width 183 height 26
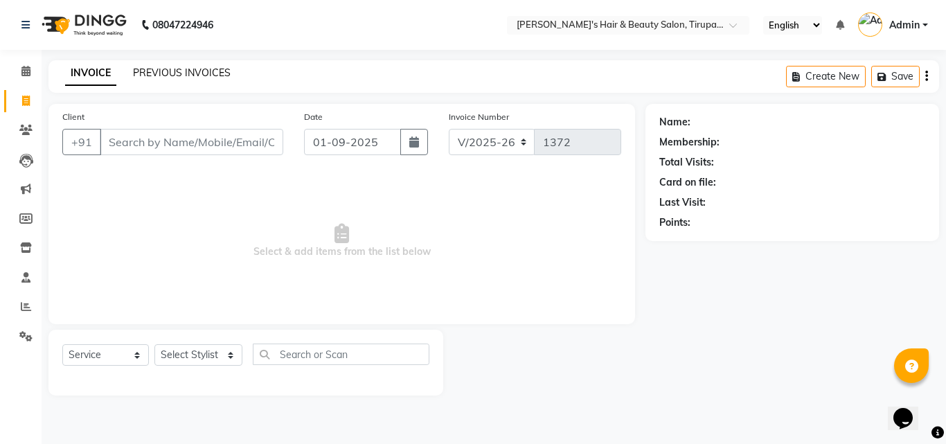
click at [199, 73] on link "PREVIOUS INVOICES" at bounding box center [182, 72] width 98 height 12
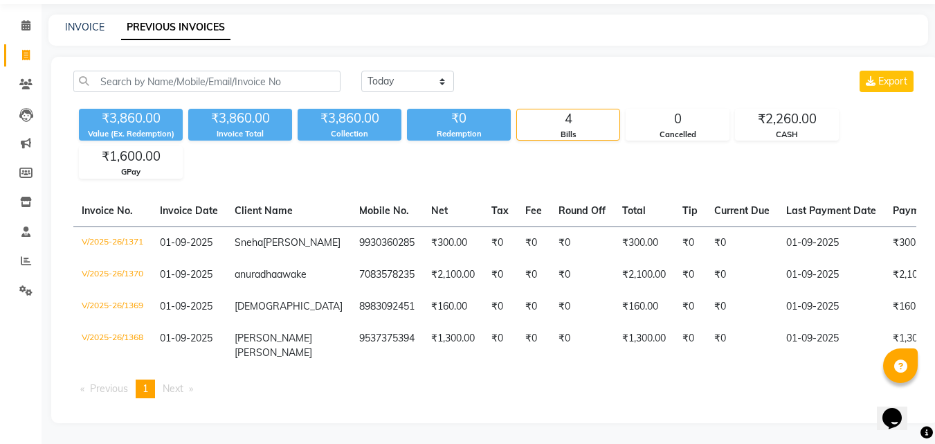
scroll to position [84, 0]
click at [24, 50] on icon at bounding box center [26, 55] width 8 height 10
select select "service"
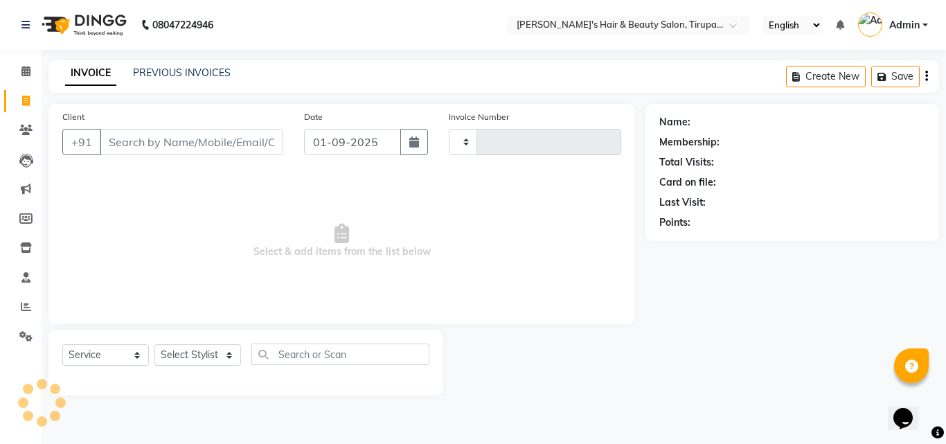
type input "1372"
select select "5401"
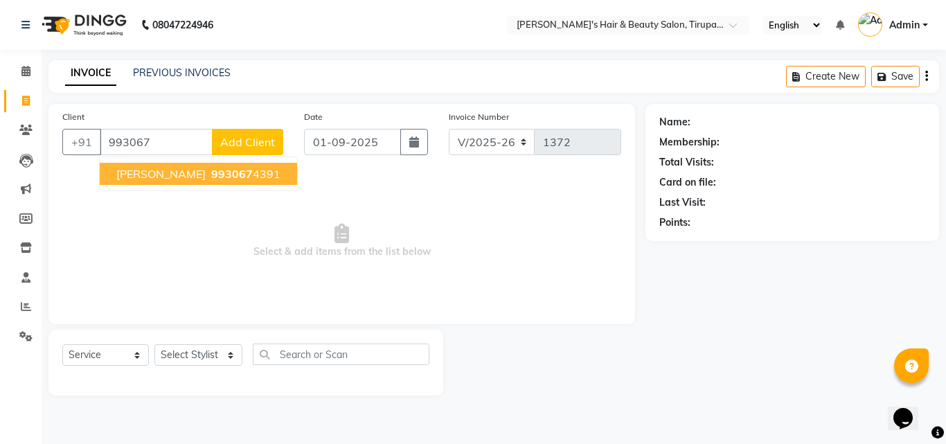
click at [143, 178] on span "[PERSON_NAME]" at bounding box center [160, 174] width 89 height 14
type input "9930674391"
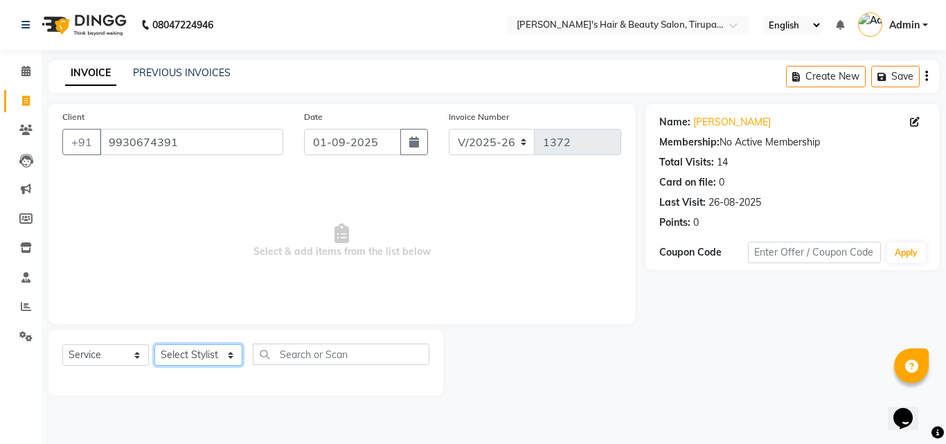
click at [231, 360] on select "Select Stylist [PERSON_NAME] [PERSON_NAME] Kajal [PERSON_NAME] [PERSON_NAME] [P…" at bounding box center [198, 354] width 88 height 21
select select "35986"
click at [154, 344] on select "Select Stylist [PERSON_NAME] [PERSON_NAME] Kajal [PERSON_NAME] [PERSON_NAME] [P…" at bounding box center [198, 354] width 88 height 21
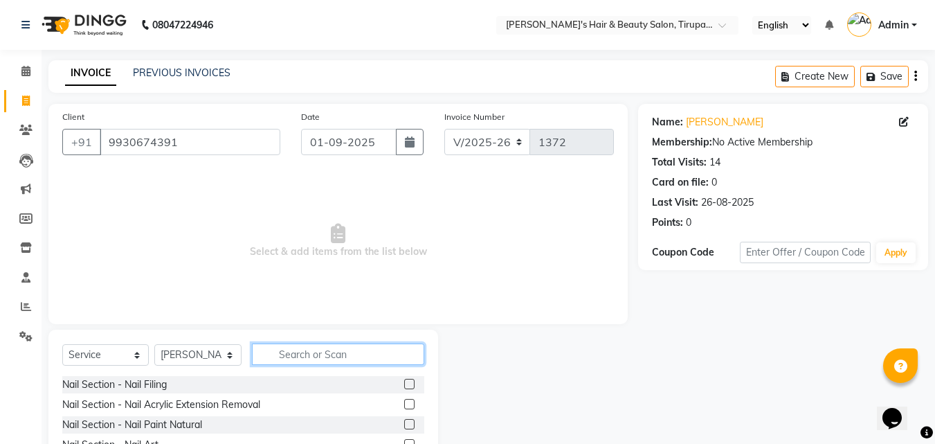
click at [278, 353] on input "text" at bounding box center [338, 353] width 172 height 21
type input "wash"
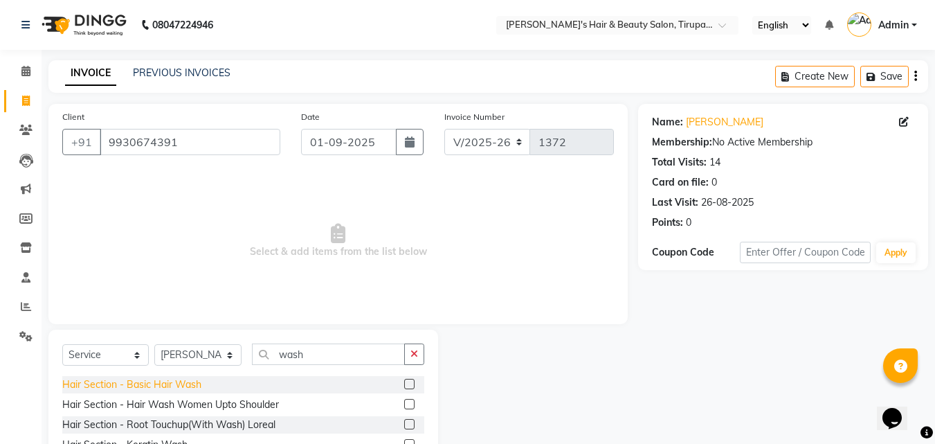
click at [134, 385] on div "Hair Section - Basic Hair Wash" at bounding box center [131, 384] width 139 height 15
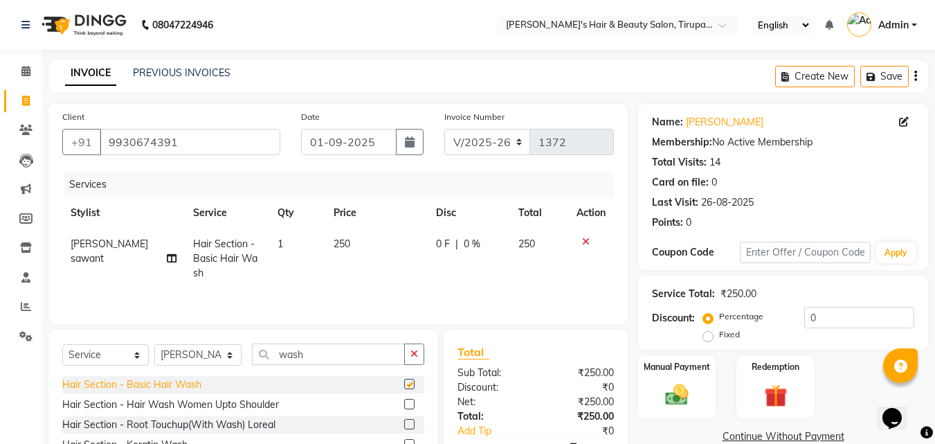
checkbox input "false"
click at [422, 352] on button "button" at bounding box center [414, 353] width 20 height 21
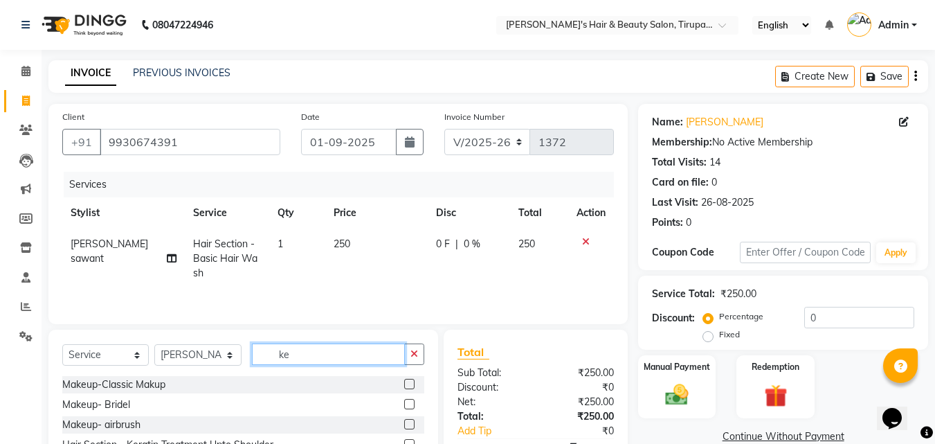
type input "k"
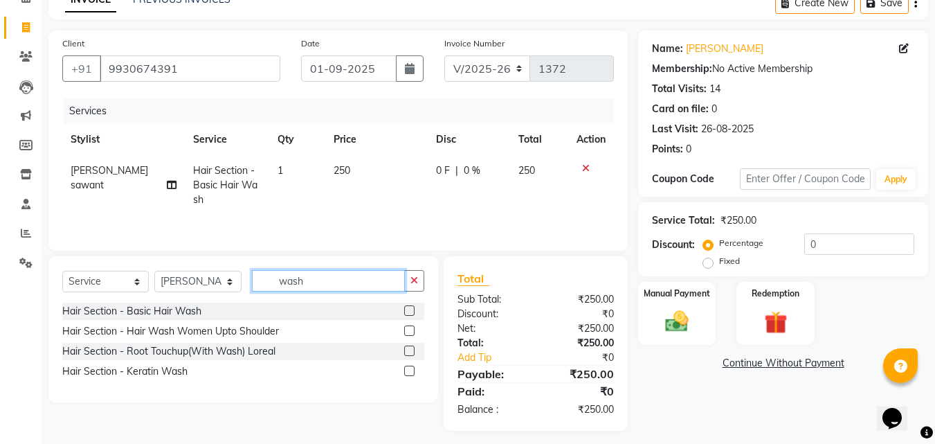
scroll to position [81, 0]
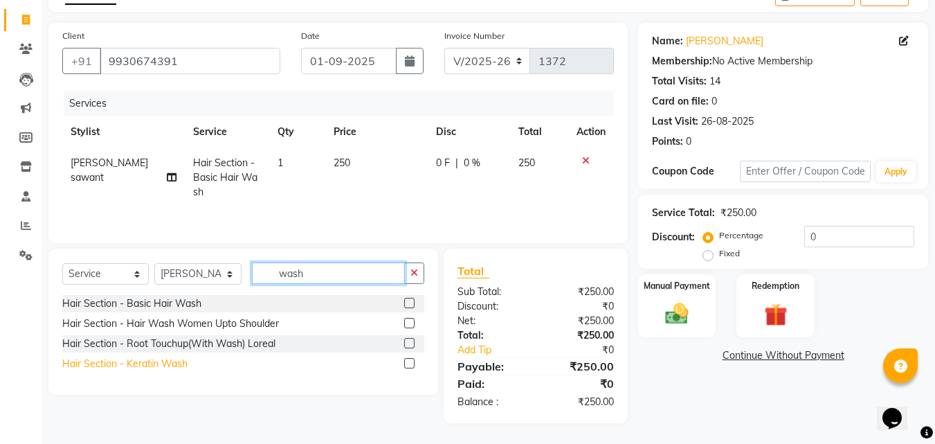
type input "wash"
click at [134, 362] on div "Hair Section - Keratin Wash" at bounding box center [124, 364] width 125 height 15
checkbox input "false"
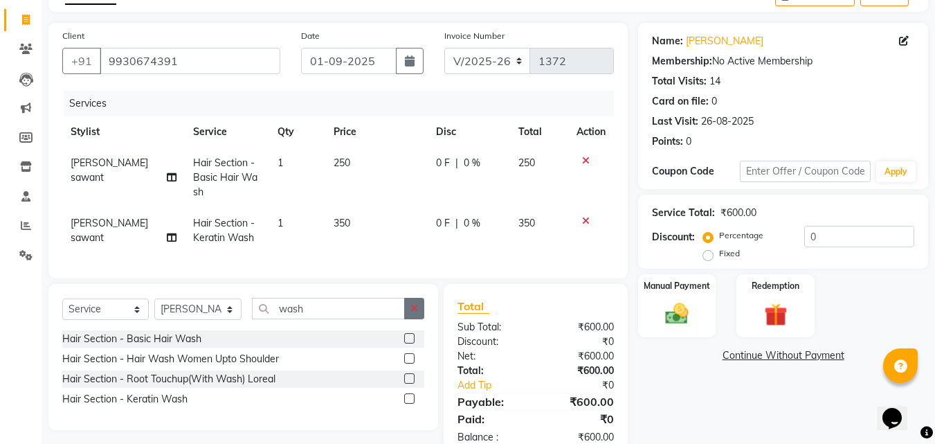
click at [415, 319] on button "button" at bounding box center [414, 308] width 20 height 21
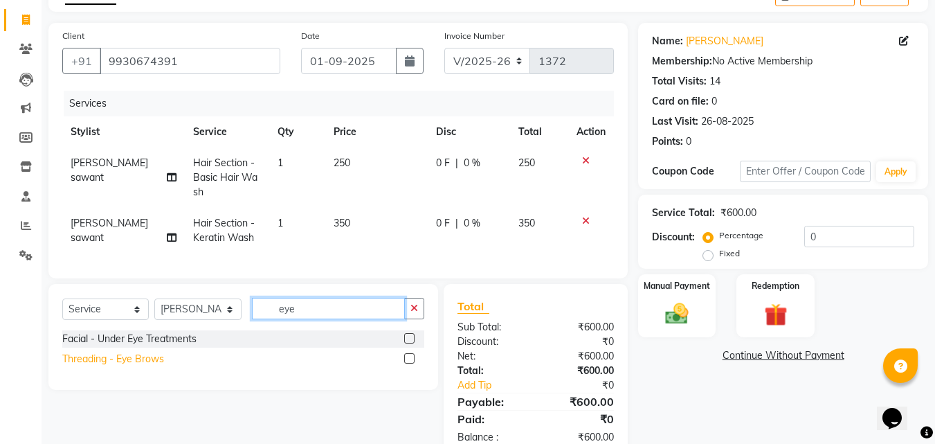
type input "eye"
click at [157, 366] on div "Threading - Eye Brows" at bounding box center [113, 359] width 102 height 15
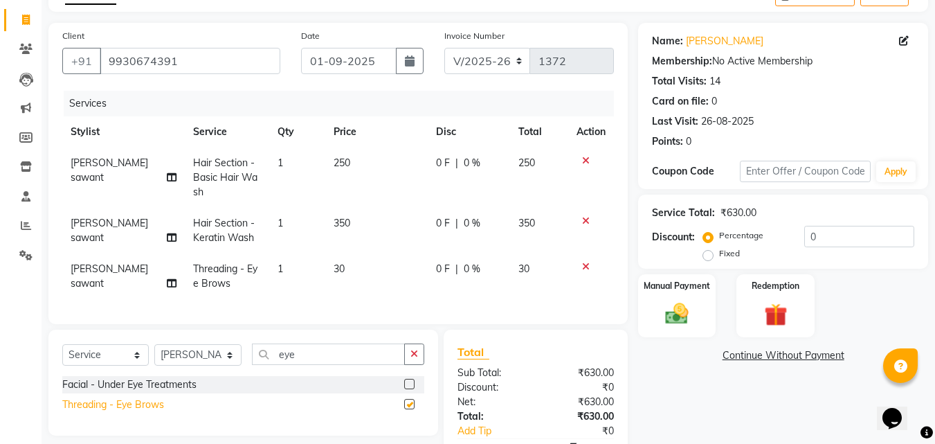
checkbox input "false"
click at [411, 359] on icon "button" at bounding box center [415, 354] width 8 height 10
type input "upper"
click at [152, 412] on div "Threading - Upperlips" at bounding box center [110, 404] width 96 height 15
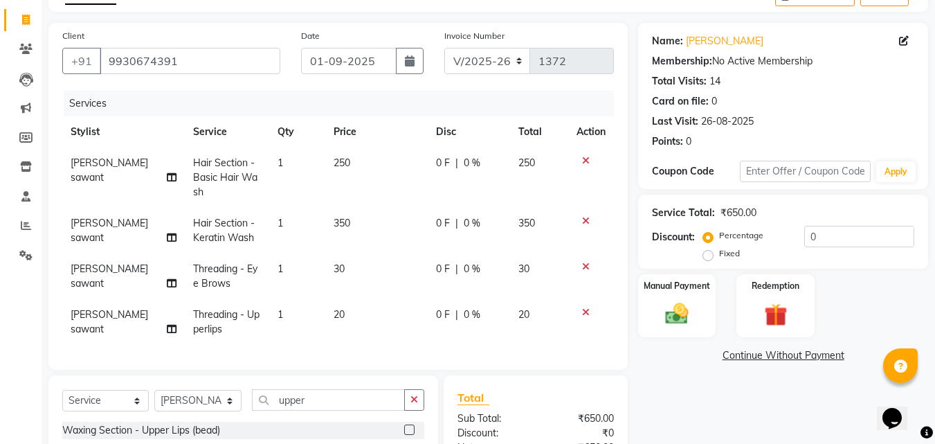
checkbox input "false"
click at [417, 404] on icon "button" at bounding box center [415, 400] width 8 height 10
click at [702, 301] on div "Manual Payment" at bounding box center [677, 306] width 81 height 66
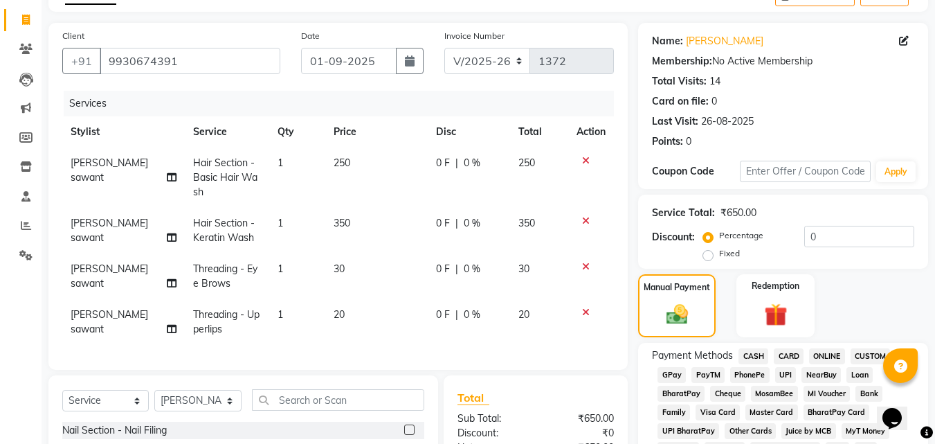
click at [674, 375] on span "GPay" at bounding box center [672, 375] width 28 height 16
click at [753, 359] on span "CASH" at bounding box center [754, 356] width 30 height 16
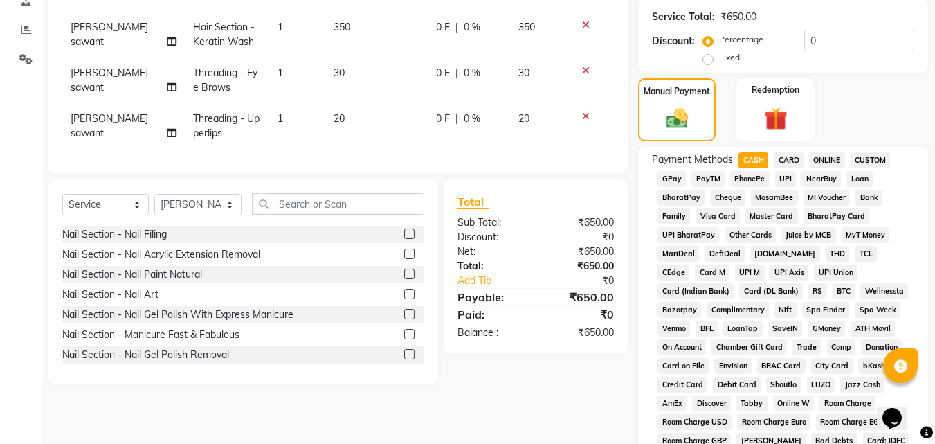
scroll to position [615, 0]
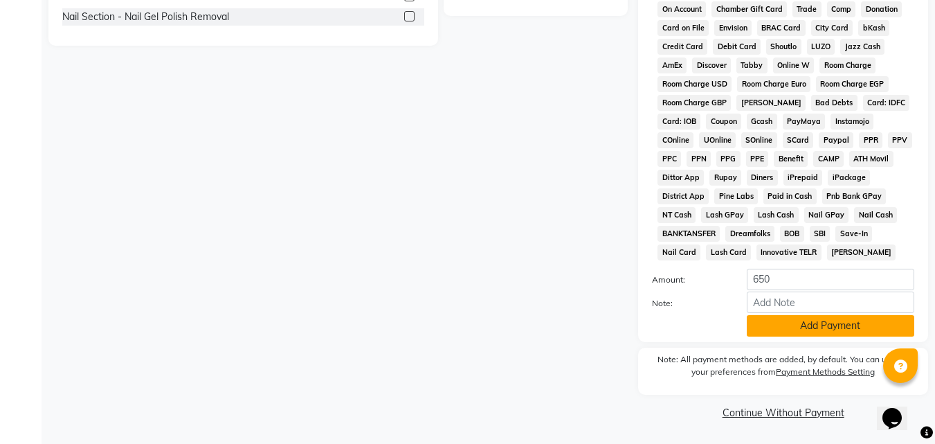
click at [854, 328] on button "Add Payment" at bounding box center [831, 325] width 168 height 21
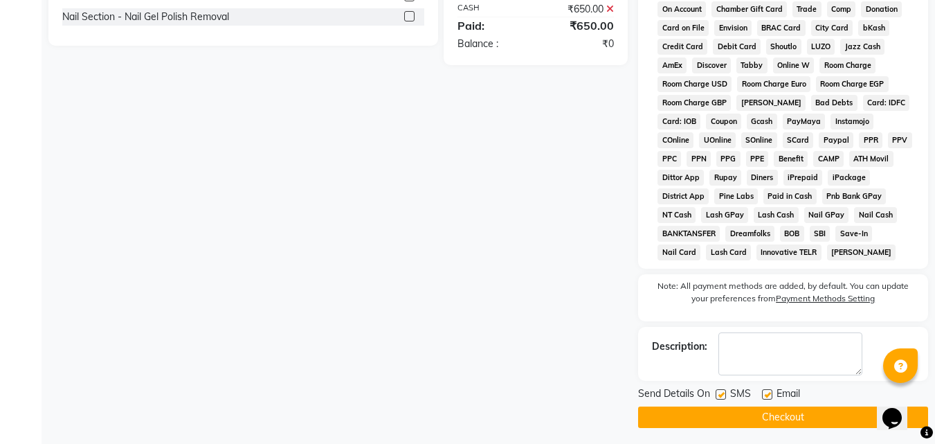
click at [791, 418] on button "Checkout" at bounding box center [783, 416] width 290 height 21
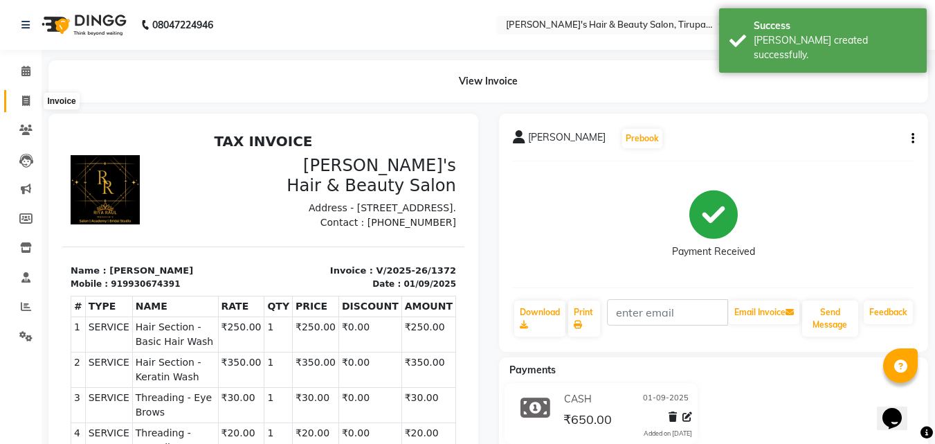
click at [30, 102] on icon at bounding box center [26, 101] width 8 height 10
select select "service"
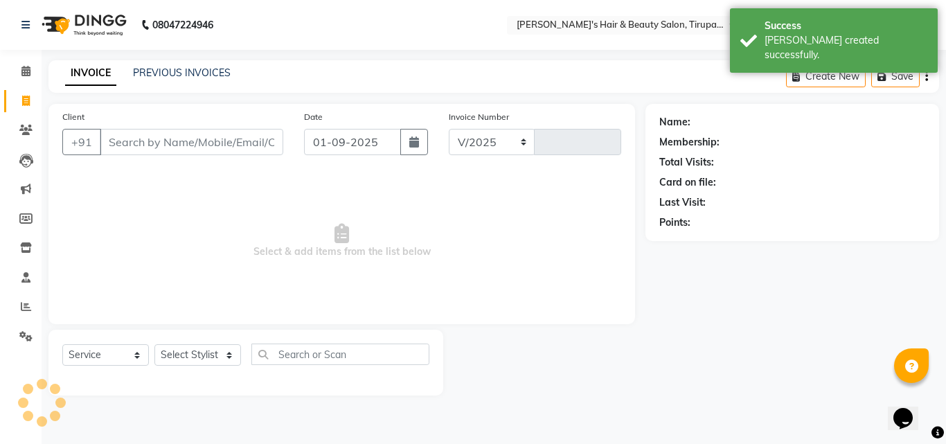
select select "5401"
type input "1373"
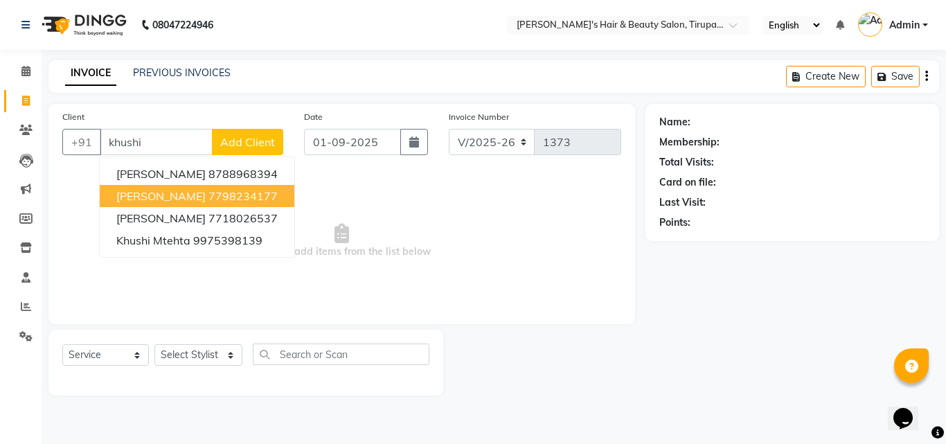
click at [180, 197] on button "[PERSON_NAME] 7798234177" at bounding box center [197, 196] width 195 height 22
type input "7798234177"
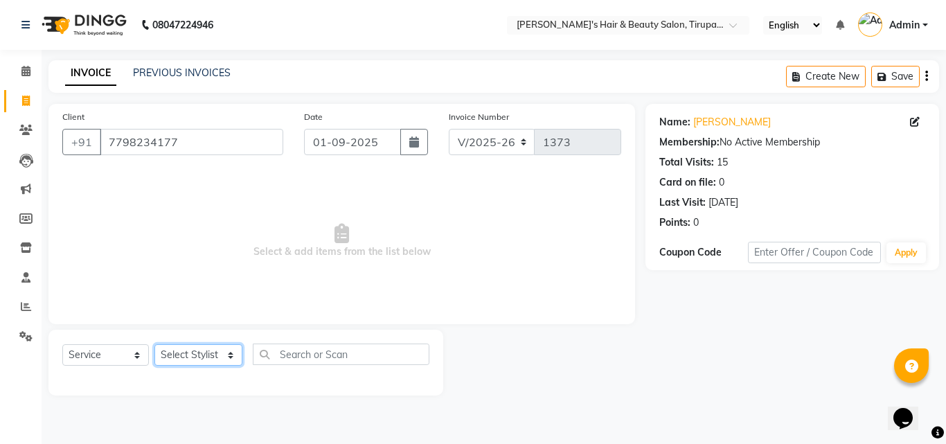
click at [183, 355] on select "Select Stylist [PERSON_NAME] [PERSON_NAME] Kajal [PERSON_NAME] [PERSON_NAME] [P…" at bounding box center [198, 354] width 88 height 21
select select "67904"
click at [154, 344] on select "Select Stylist [PERSON_NAME] [PERSON_NAME] Kajal [PERSON_NAME] [PERSON_NAME] [P…" at bounding box center [198, 354] width 88 height 21
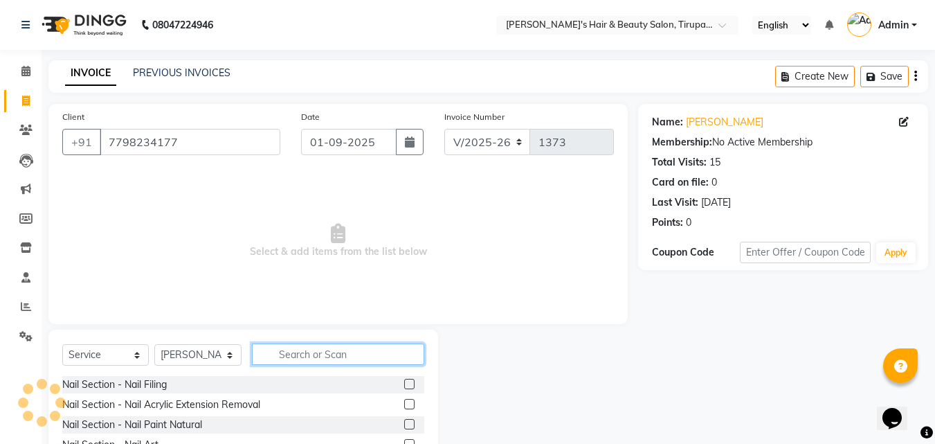
click at [291, 351] on input "text" at bounding box center [338, 353] width 172 height 21
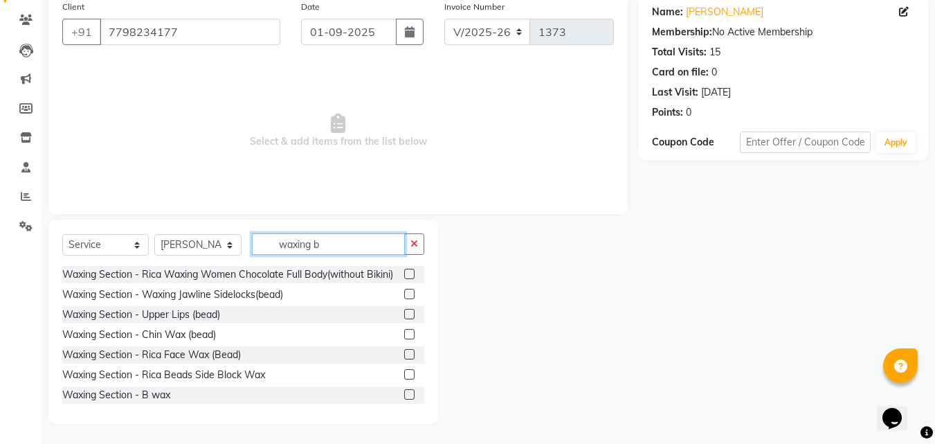
scroll to position [111, 0]
type input "waxing b"
click at [404, 399] on label at bounding box center [409, 393] width 10 height 10
click at [404, 399] on input "checkbox" at bounding box center [408, 394] width 9 height 9
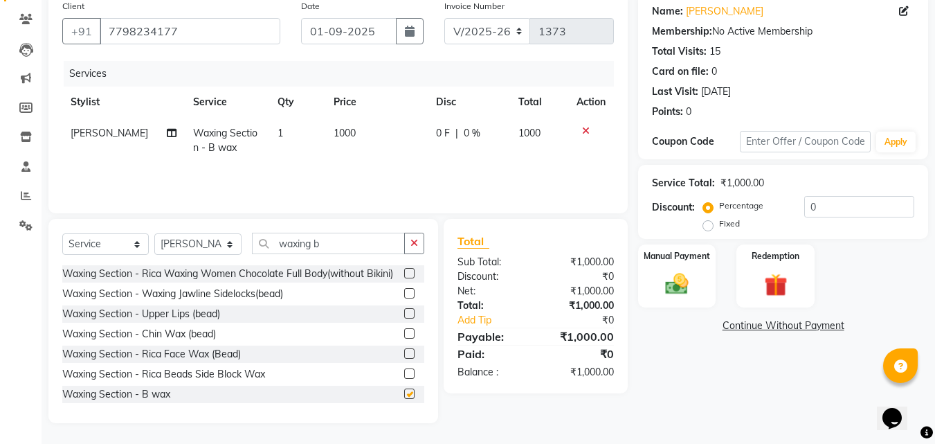
checkbox input "false"
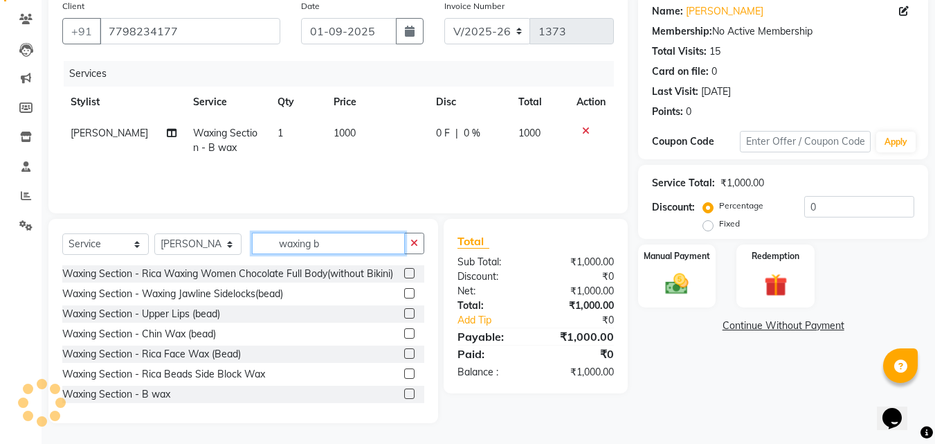
click at [327, 246] on input "waxing b" at bounding box center [328, 243] width 153 height 21
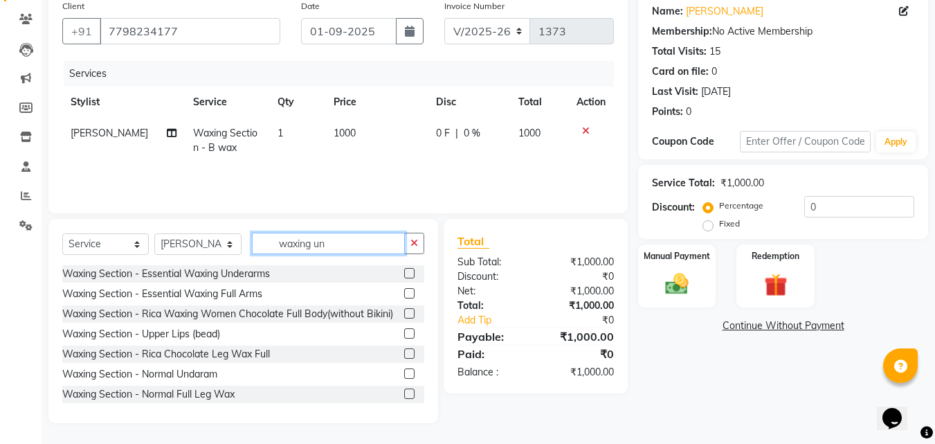
scroll to position [81, 0]
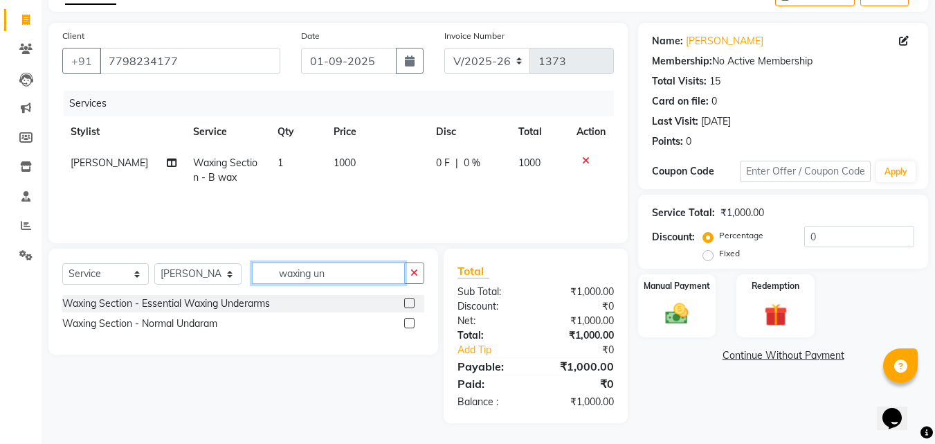
type input "waxing un"
click at [409, 301] on label at bounding box center [409, 303] width 10 height 10
click at [409, 301] on input "checkbox" at bounding box center [408, 303] width 9 height 9
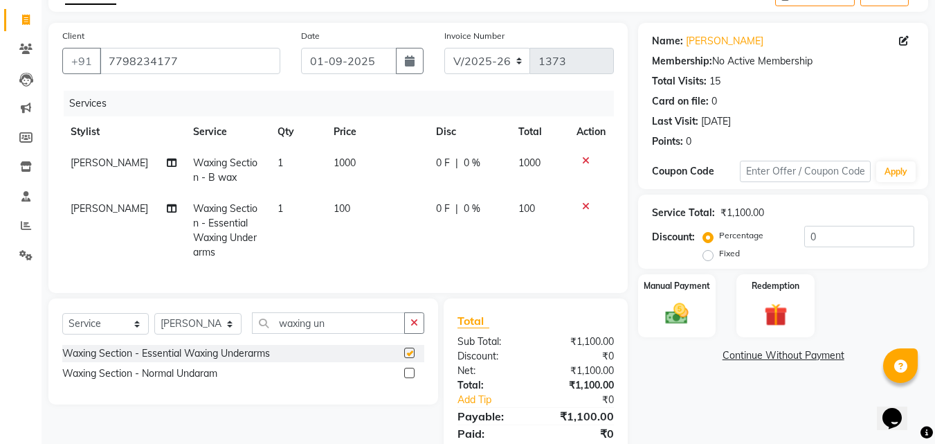
checkbox input "false"
click at [346, 334] on input "waxing un" at bounding box center [328, 322] width 153 height 21
click at [216, 334] on select "Select Stylist [PERSON_NAME] [PERSON_NAME] Kajal [PERSON_NAME] [PERSON_NAME] [P…" at bounding box center [197, 323] width 87 height 21
select select "35986"
click at [154, 323] on select "Select Stylist [PERSON_NAME] [PERSON_NAME] Kajal [PERSON_NAME] [PERSON_NAME] [P…" at bounding box center [197, 323] width 87 height 21
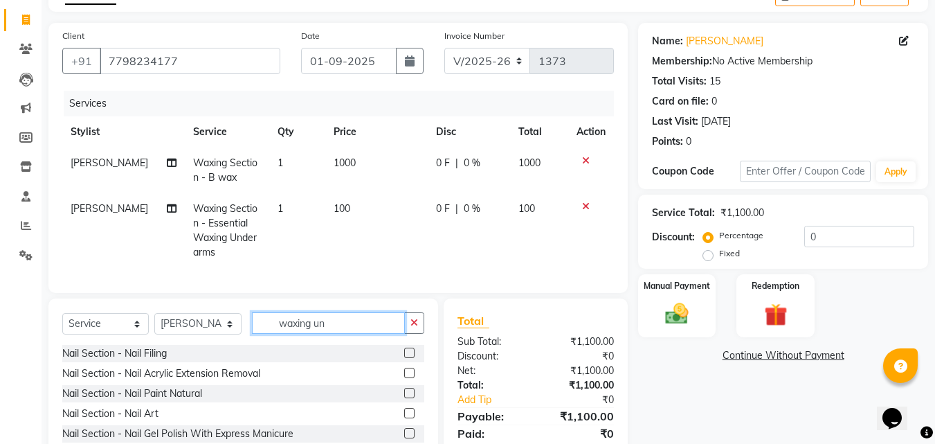
click at [339, 334] on input "waxing un" at bounding box center [328, 322] width 153 height 21
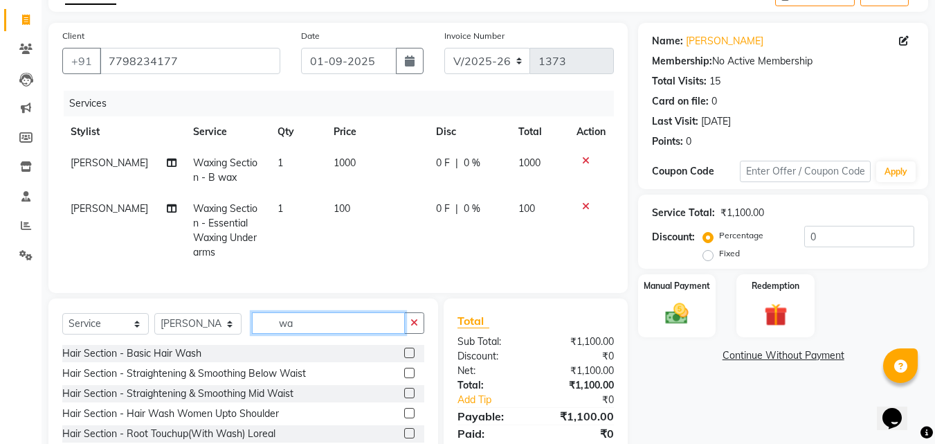
type input "w"
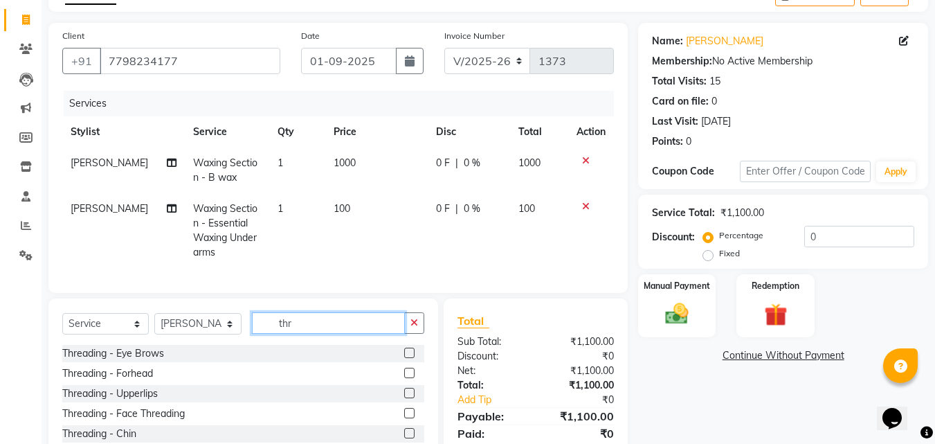
type input "thr"
click at [406, 358] on label at bounding box center [409, 353] width 10 height 10
click at [406, 358] on input "checkbox" at bounding box center [408, 353] width 9 height 9
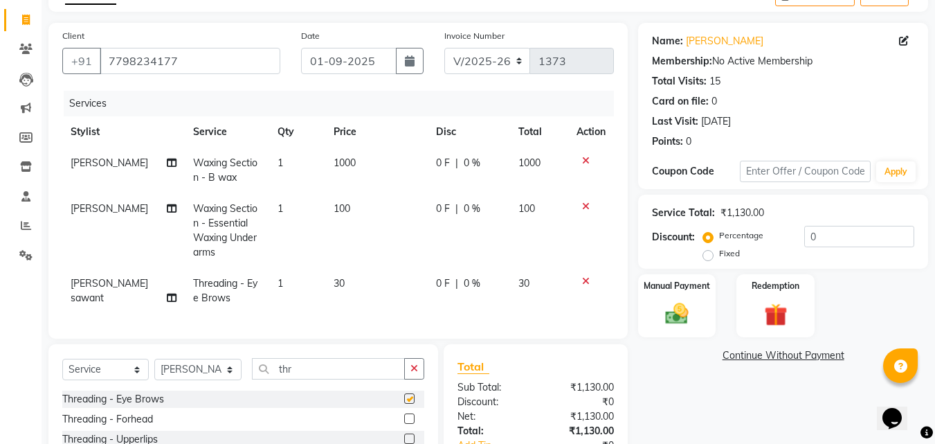
checkbox input "false"
click at [406, 424] on label at bounding box center [409, 418] width 10 height 10
click at [406, 424] on input "checkbox" at bounding box center [408, 419] width 9 height 9
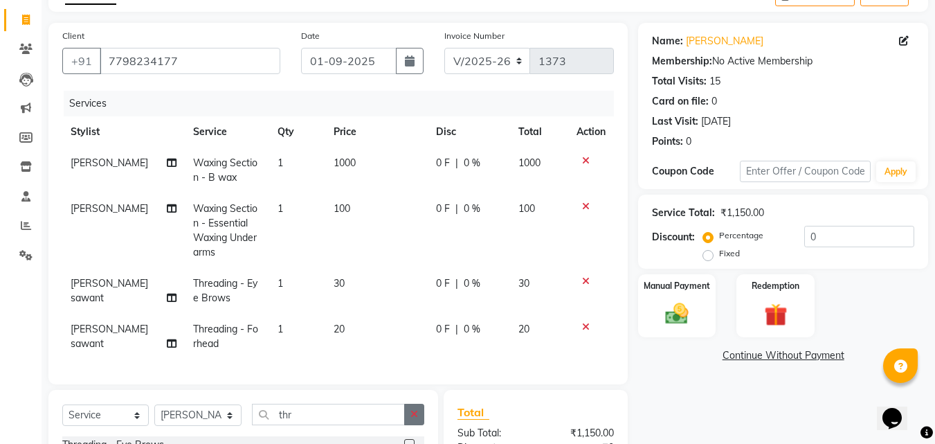
checkbox input "false"
click at [684, 328] on div "Manual Payment" at bounding box center [677, 306] width 81 height 66
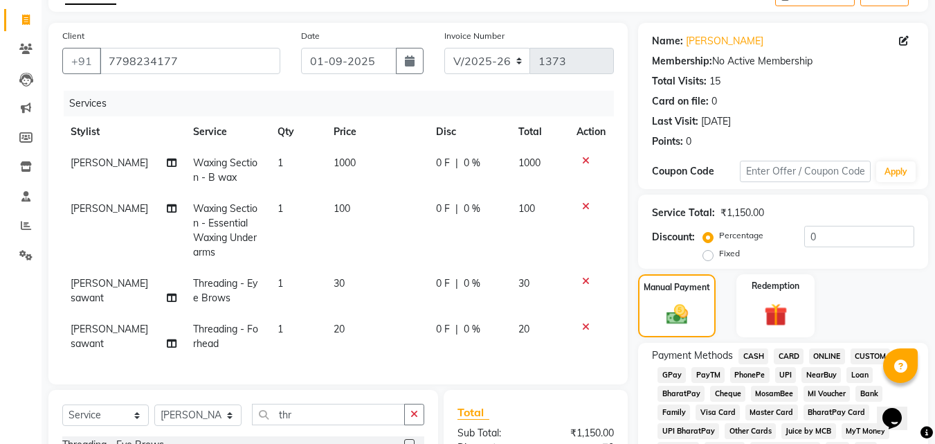
click at [746, 355] on span "CASH" at bounding box center [754, 356] width 30 height 16
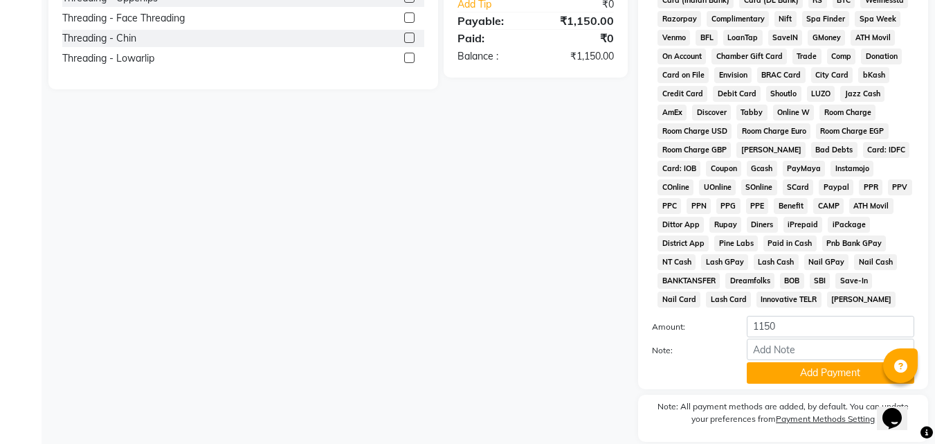
scroll to position [580, 0]
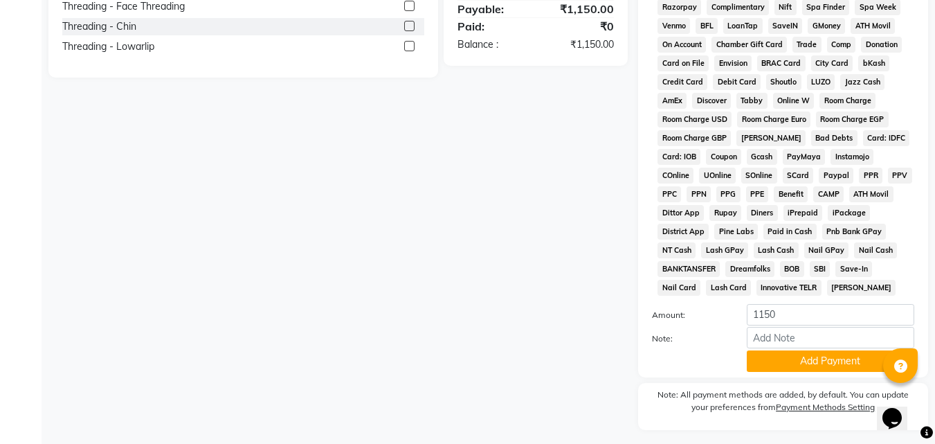
click at [804, 360] on button "Add Payment" at bounding box center [831, 360] width 168 height 21
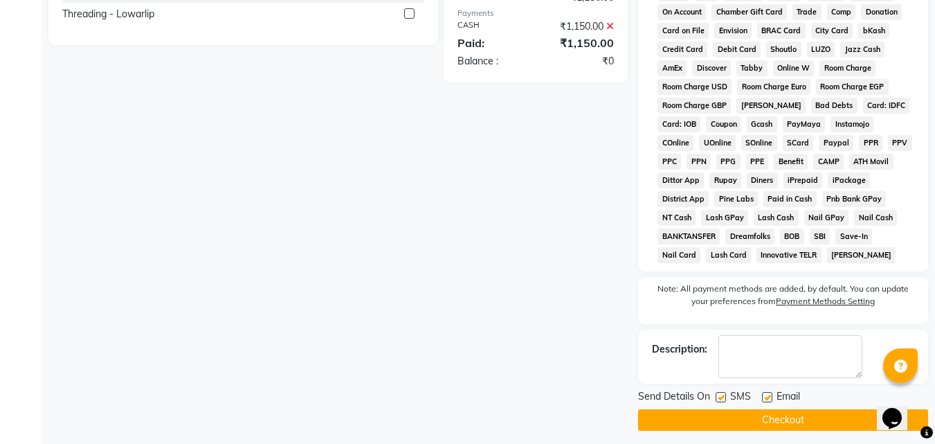
scroll to position [620, 0]
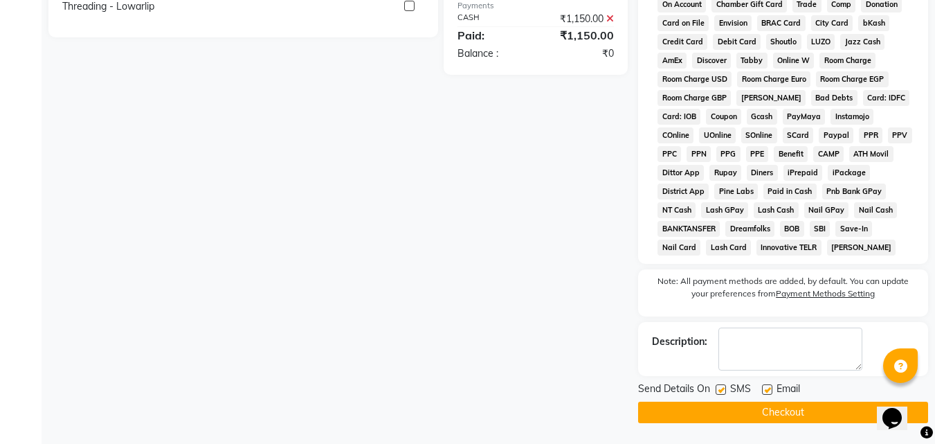
click at [729, 413] on button "Checkout" at bounding box center [783, 412] width 290 height 21
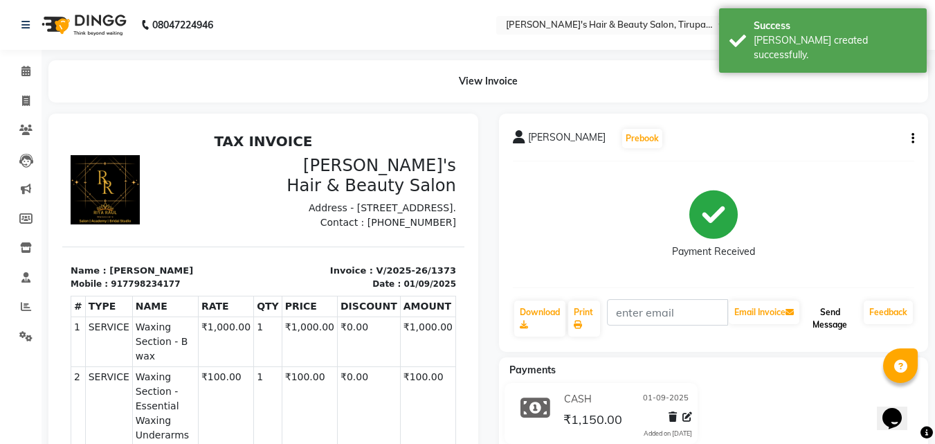
click at [823, 313] on button "Send Message" at bounding box center [831, 319] width 56 height 36
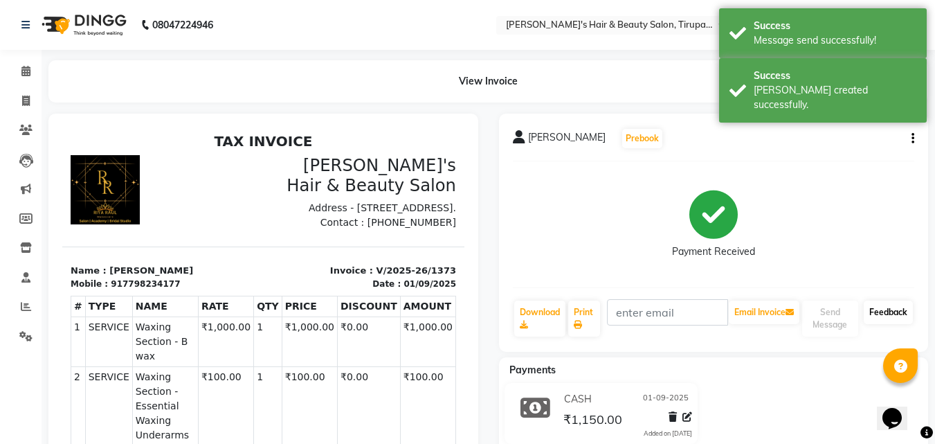
click at [905, 307] on link "Feedback" at bounding box center [888, 313] width 49 height 24
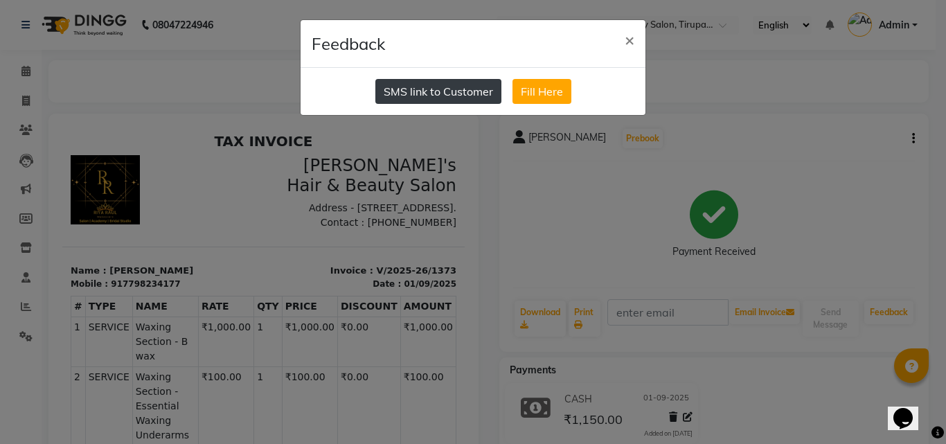
click at [430, 87] on button "SMS link to Customer" at bounding box center [438, 91] width 126 height 25
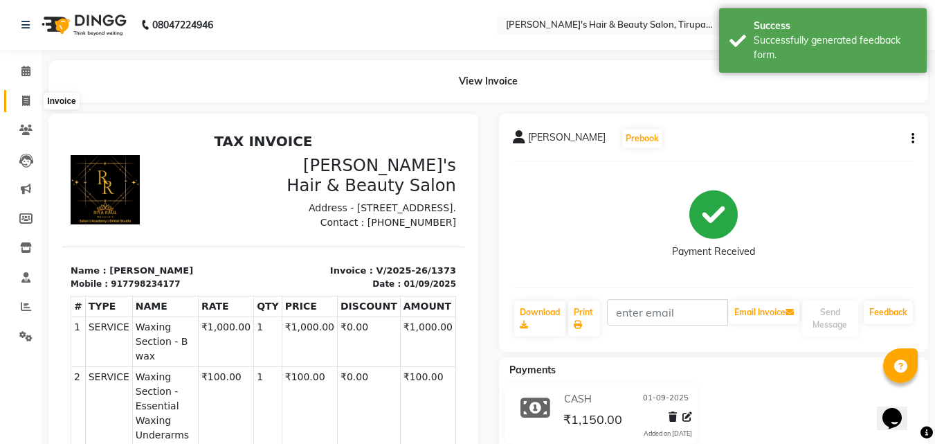
click at [24, 102] on icon at bounding box center [26, 101] width 8 height 10
select select "5401"
select select "service"
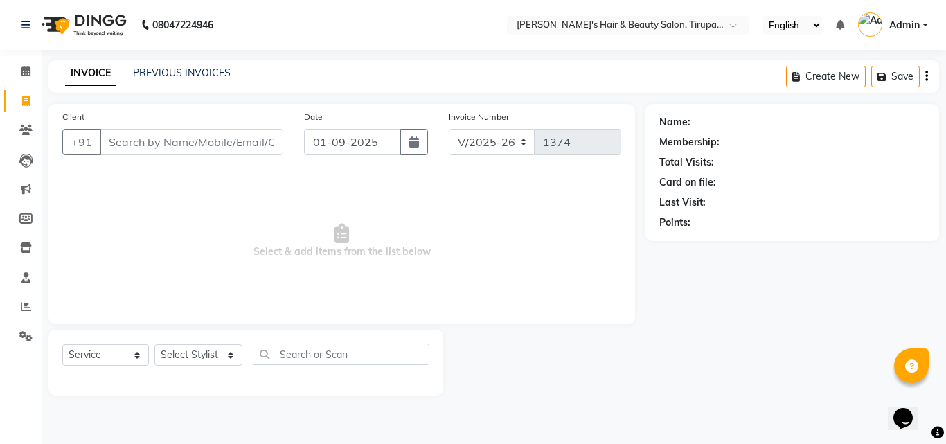
click at [142, 145] on input "Client" at bounding box center [191, 142] width 183 height 26
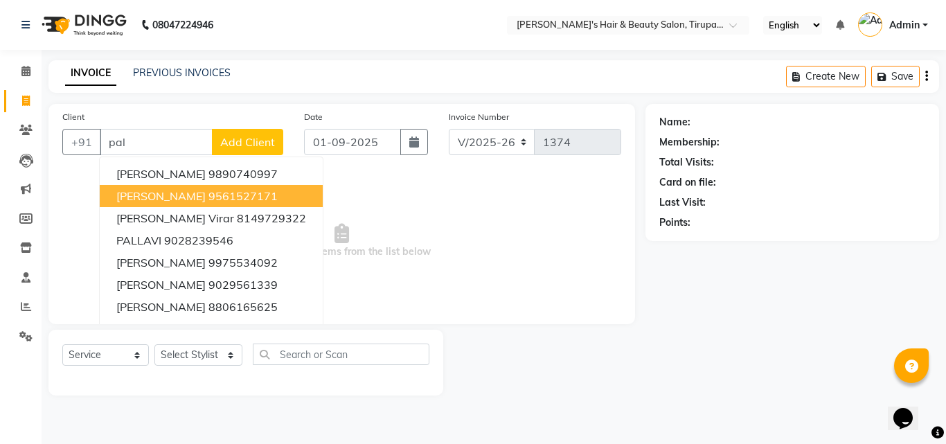
click at [170, 140] on input "pal" at bounding box center [156, 142] width 113 height 26
type input "p"
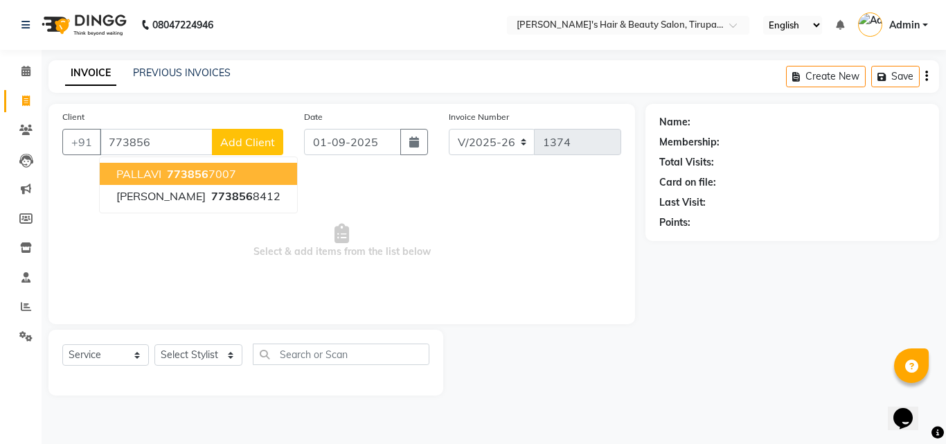
click at [174, 173] on span "773856" at bounding box center [188, 174] width 42 height 14
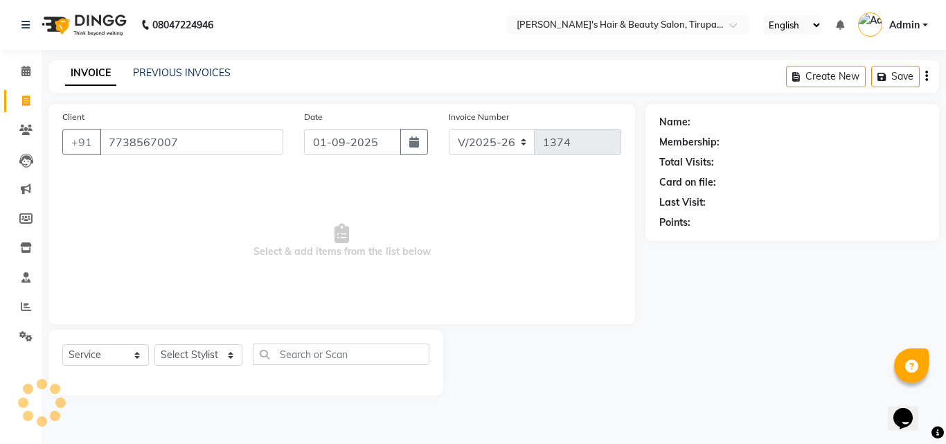
type input "7738567007"
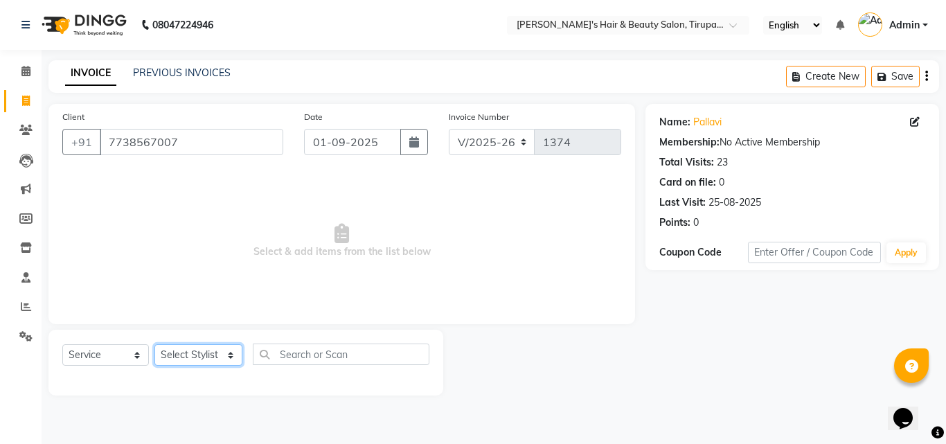
click at [168, 349] on select "Select Stylist [PERSON_NAME] [PERSON_NAME] Kajal [PERSON_NAME] [PERSON_NAME] [P…" at bounding box center [198, 354] width 88 height 21
select select "67904"
click at [154, 344] on select "Select Stylist [PERSON_NAME] [PERSON_NAME] Kajal [PERSON_NAME] [PERSON_NAME] [P…" at bounding box center [198, 354] width 88 height 21
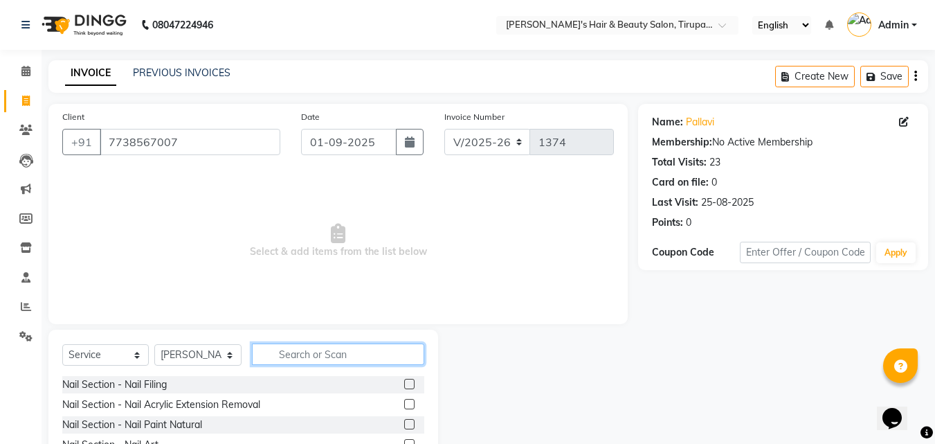
click at [343, 350] on input "text" at bounding box center [338, 353] width 172 height 21
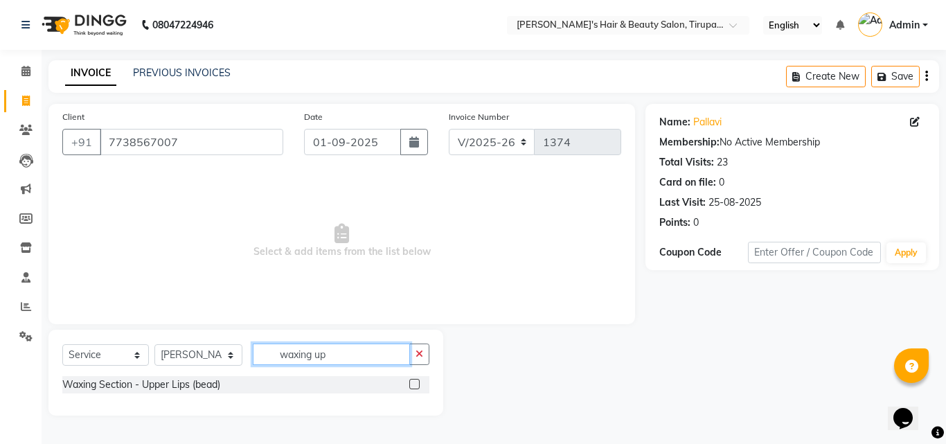
type input "waxing up"
click at [415, 384] on label at bounding box center [414, 384] width 10 height 10
click at [415, 384] on input "checkbox" at bounding box center [413, 384] width 9 height 9
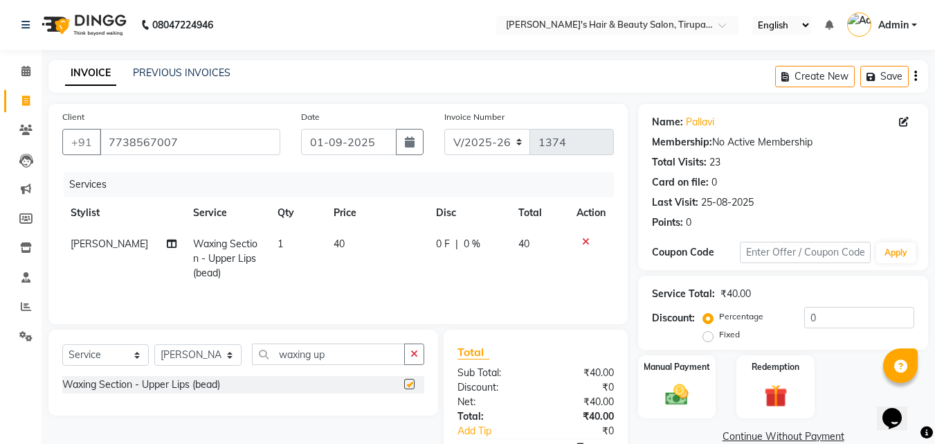
checkbox input "false"
click at [348, 360] on input "waxing up" at bounding box center [328, 353] width 153 height 21
type input "waxing chi"
click at [410, 383] on label at bounding box center [409, 384] width 10 height 10
click at [410, 383] on input "checkbox" at bounding box center [408, 384] width 9 height 9
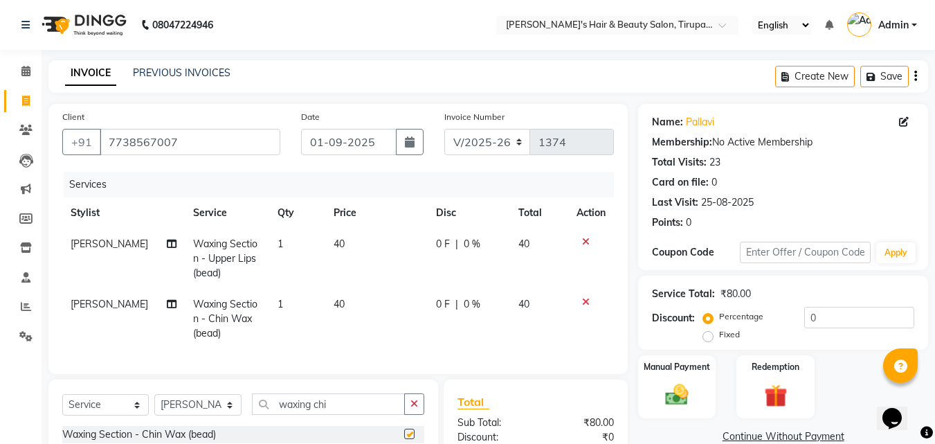
checkbox input "false"
click at [697, 376] on div "Manual Payment" at bounding box center [677, 387] width 81 height 66
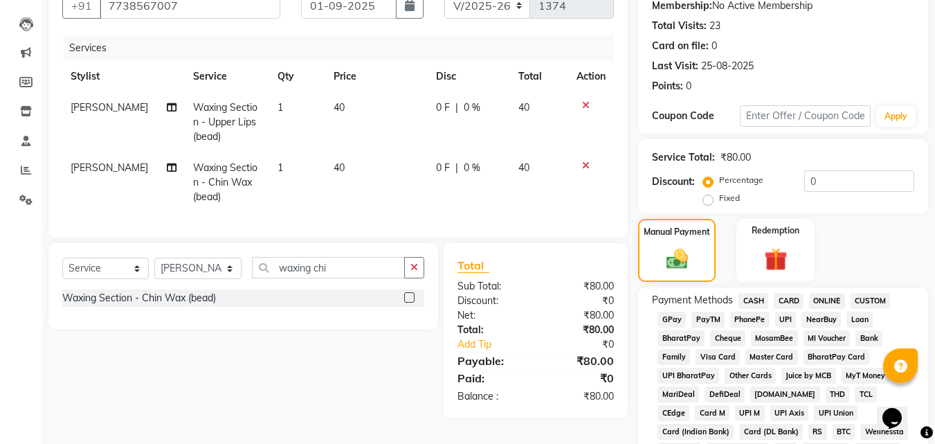
scroll to position [138, 0]
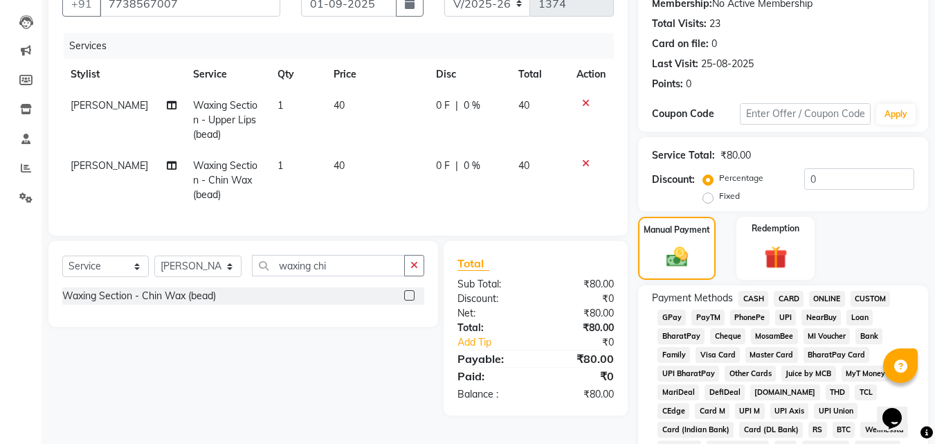
click at [679, 320] on span "GPay" at bounding box center [672, 318] width 28 height 16
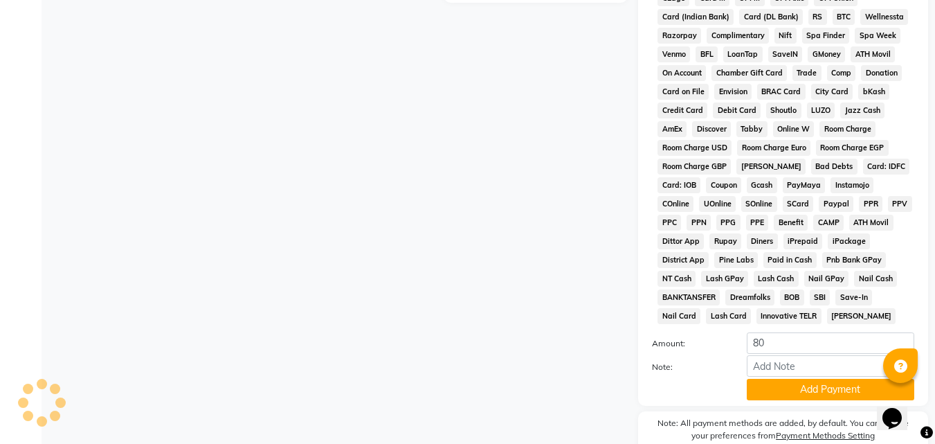
scroll to position [554, 0]
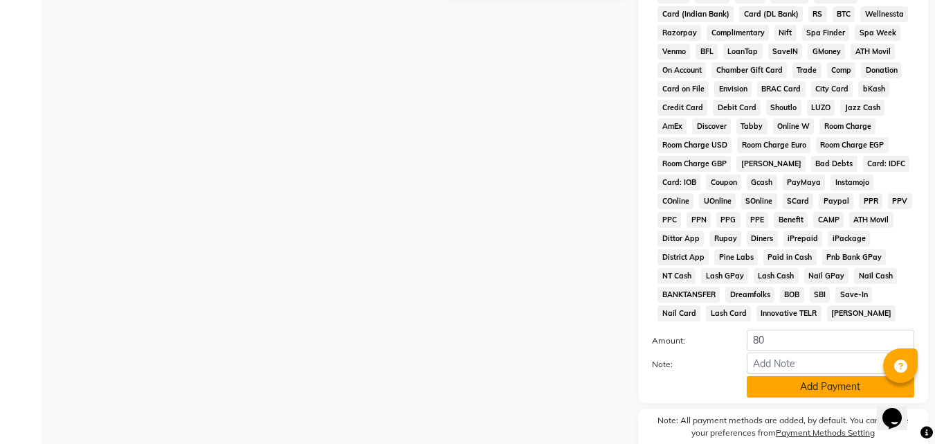
click at [852, 386] on button "Add Payment" at bounding box center [831, 386] width 168 height 21
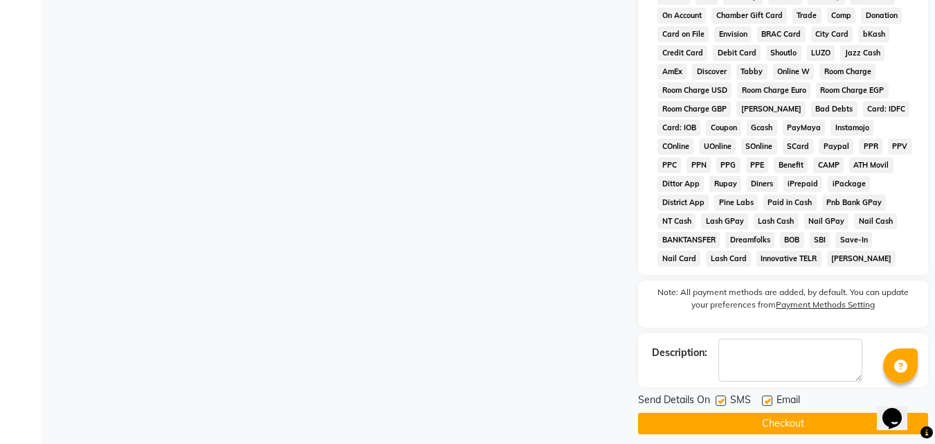
scroll to position [609, 0]
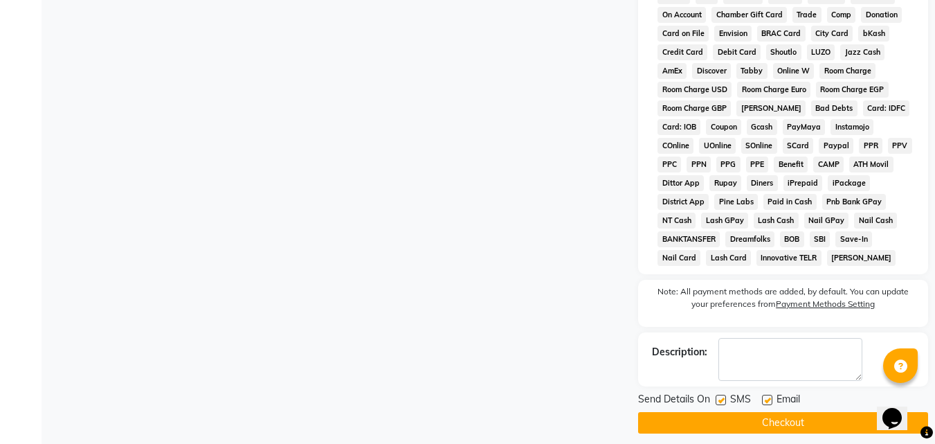
click at [849, 421] on button "Checkout" at bounding box center [783, 422] width 290 height 21
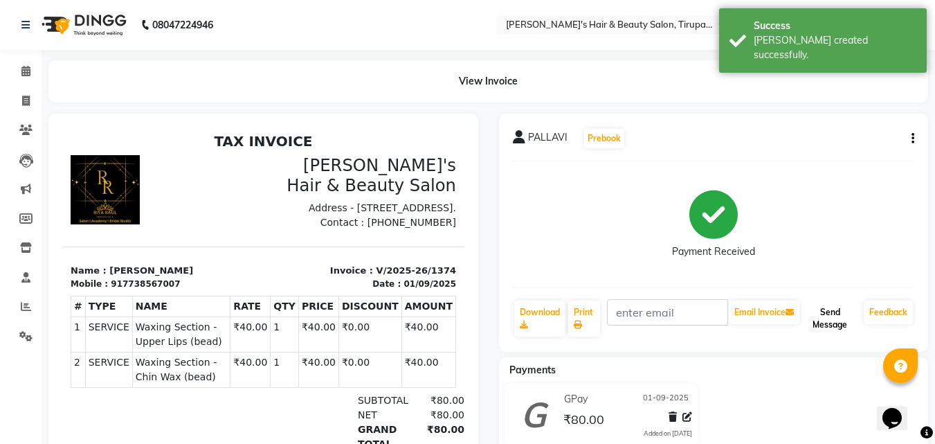
click at [840, 303] on button "Send Message" at bounding box center [831, 319] width 56 height 36
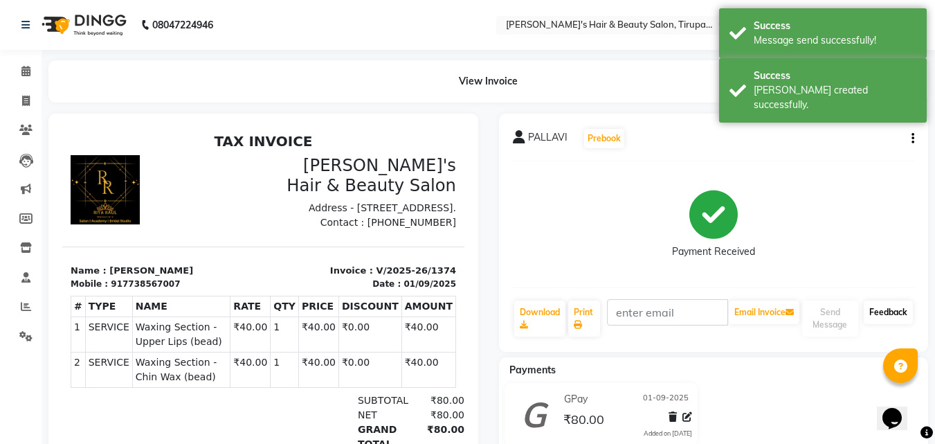
click at [872, 313] on link "Feedback" at bounding box center [888, 313] width 49 height 24
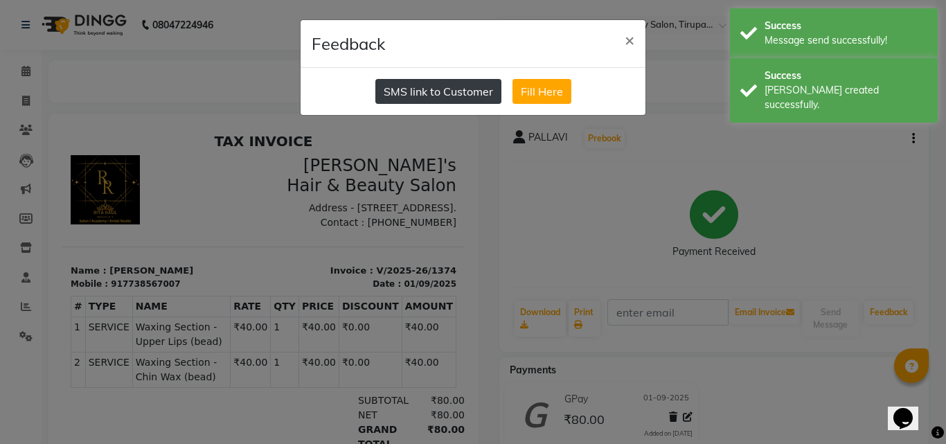
click at [482, 100] on button "SMS link to Customer" at bounding box center [438, 91] width 126 height 25
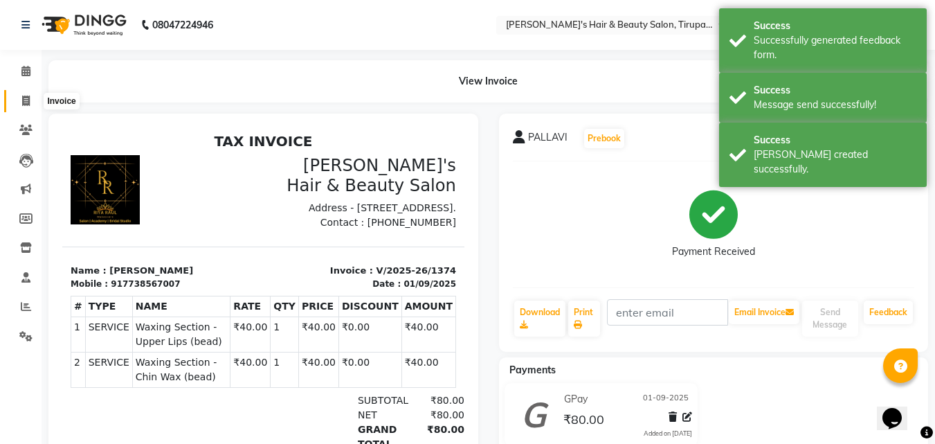
click at [30, 105] on icon at bounding box center [26, 101] width 8 height 10
select select "service"
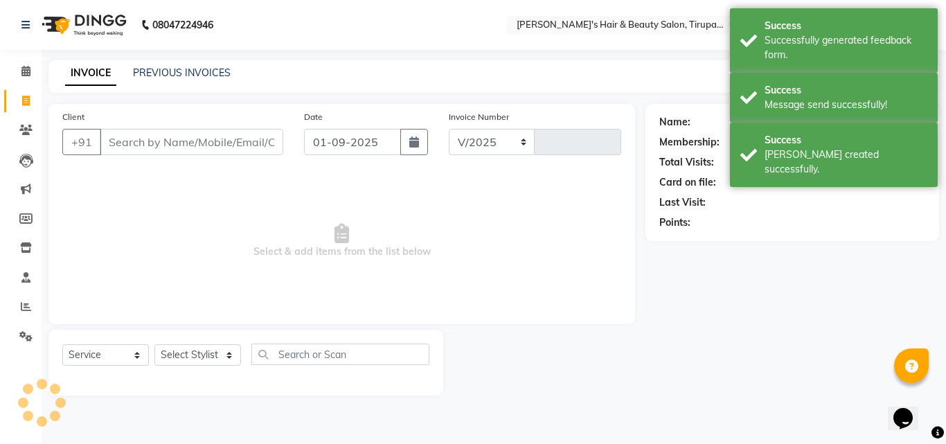
select select "5401"
type input "1375"
